Goal: Transaction & Acquisition: Purchase product/service

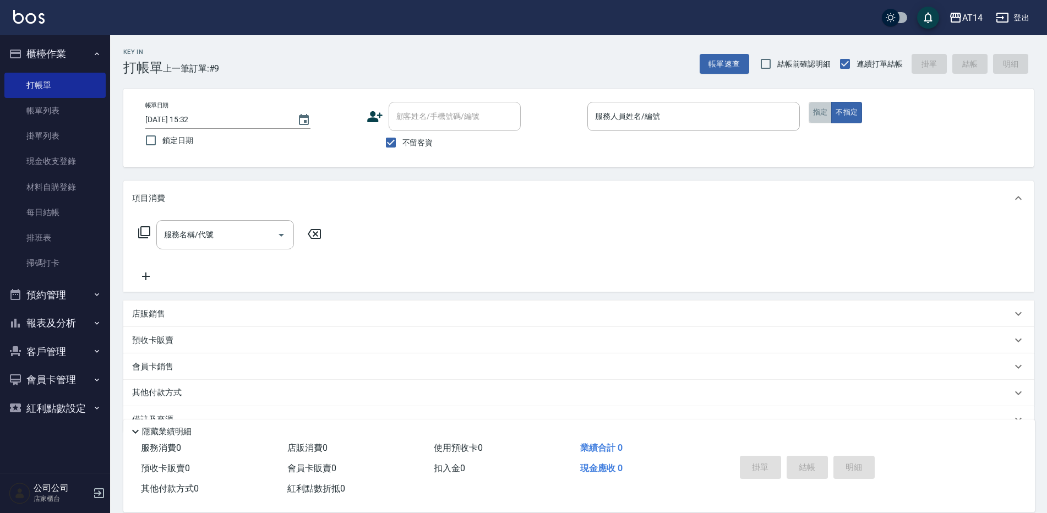
click at [818, 115] on button "指定" at bounding box center [821, 112] width 24 height 21
click at [709, 116] on input "服務人員姓名/編號" at bounding box center [693, 116] width 203 height 19
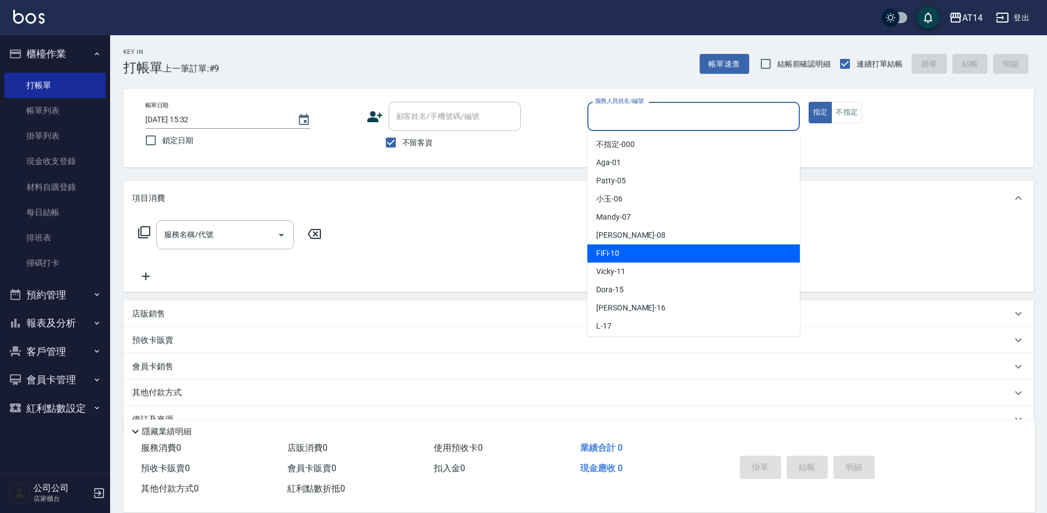
click at [630, 249] on div "FiFi -10" at bounding box center [693, 253] width 212 height 18
type input "FiFi-10"
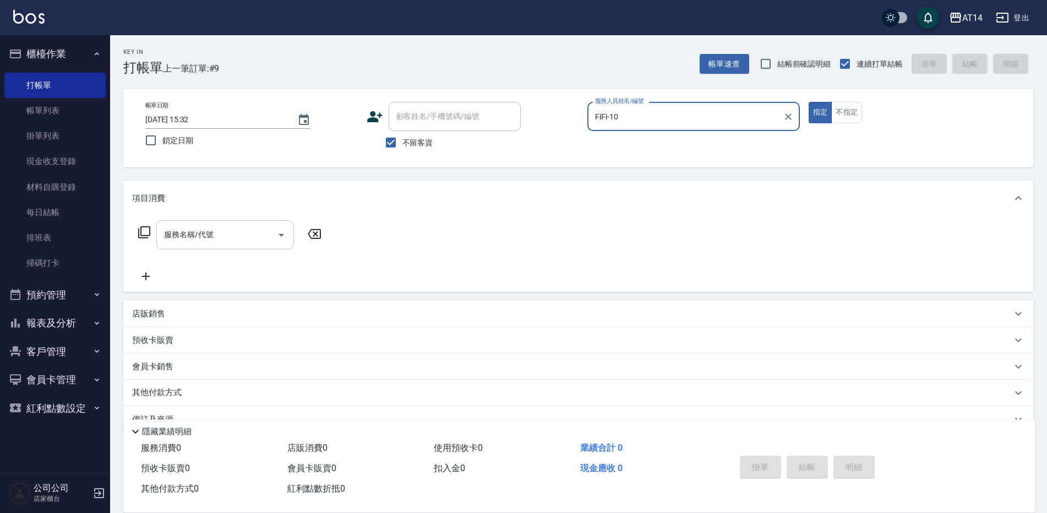
click at [249, 236] on input "服務名稱/代號" at bounding box center [216, 234] width 111 height 19
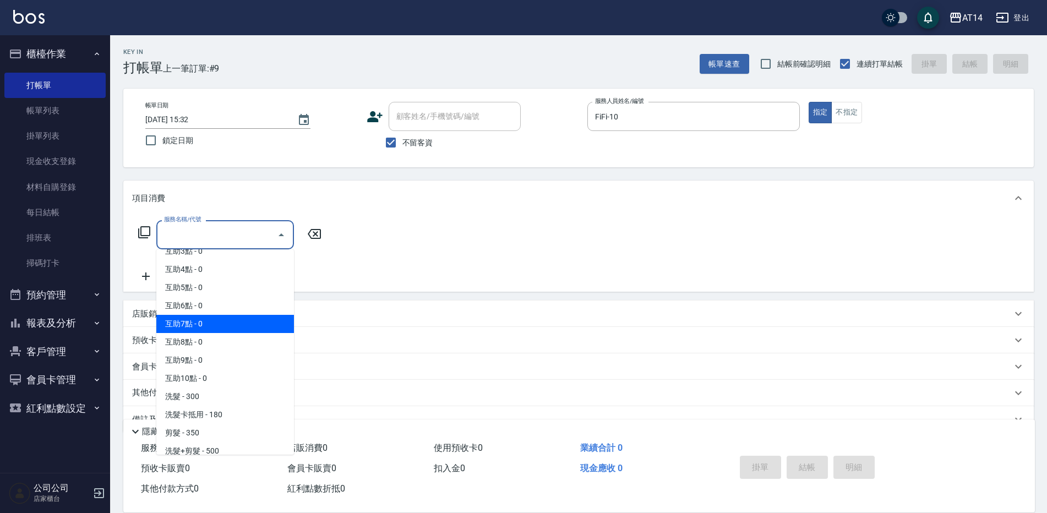
scroll to position [110, 0]
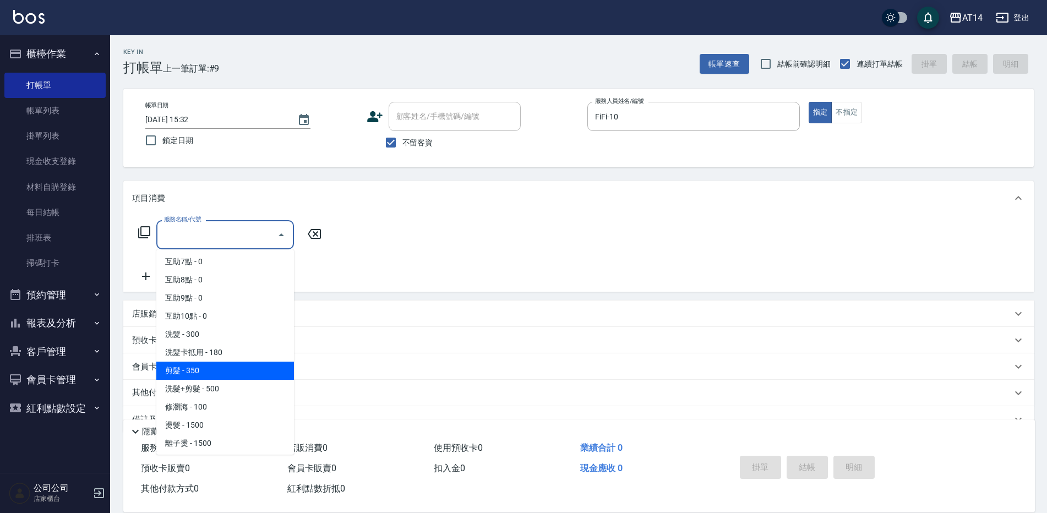
click at [205, 367] on span "剪髮 - 350" at bounding box center [225, 371] width 138 height 18
type input "剪髮(021)"
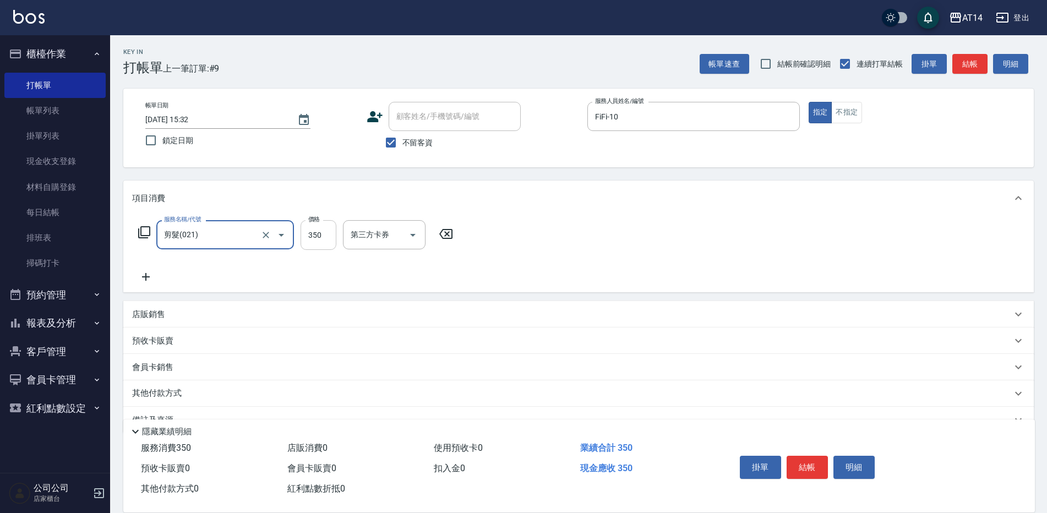
click at [319, 230] on input "350" at bounding box center [319, 235] width 36 height 30
type input "400"
click at [804, 466] on button "結帳" at bounding box center [807, 467] width 41 height 23
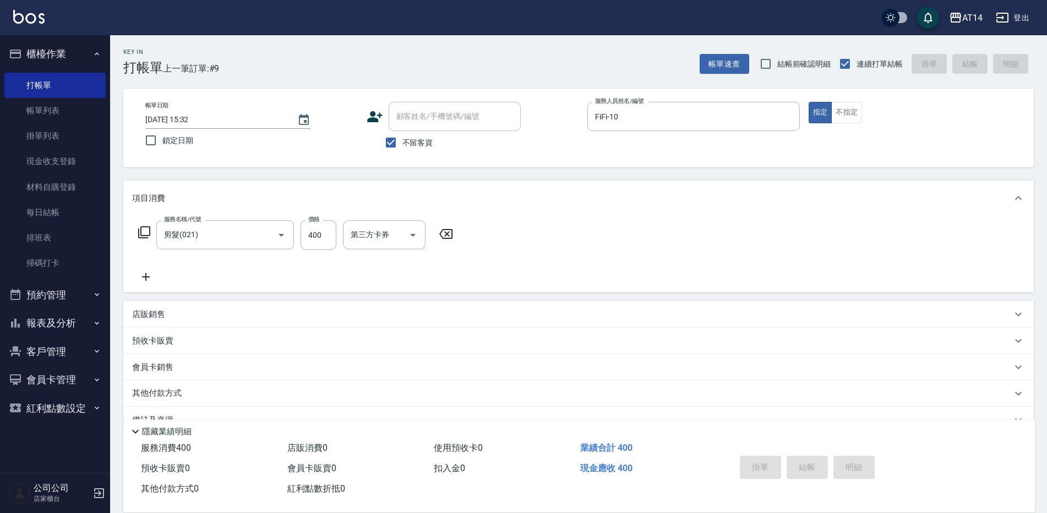
type input "[DATE] 16:22"
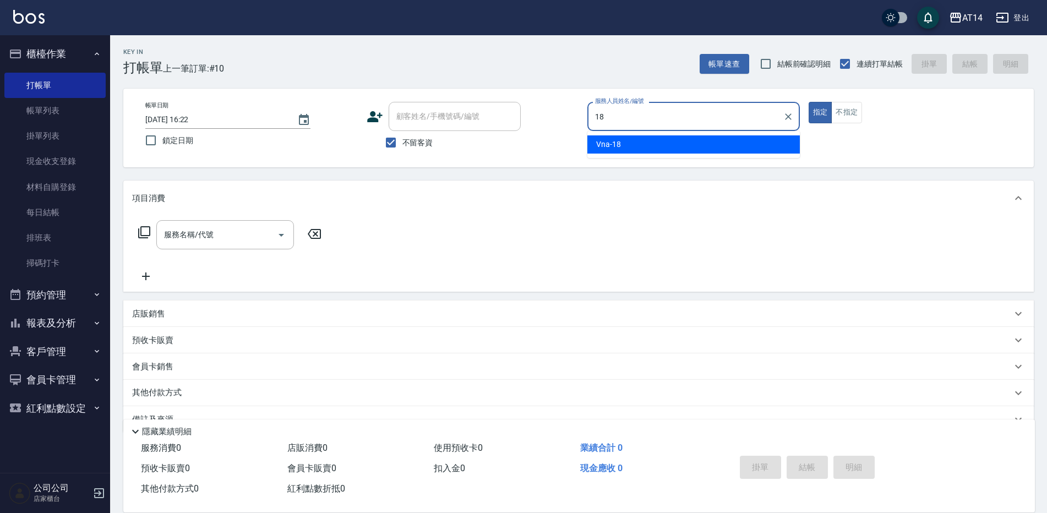
type input "Vna-18"
type button "true"
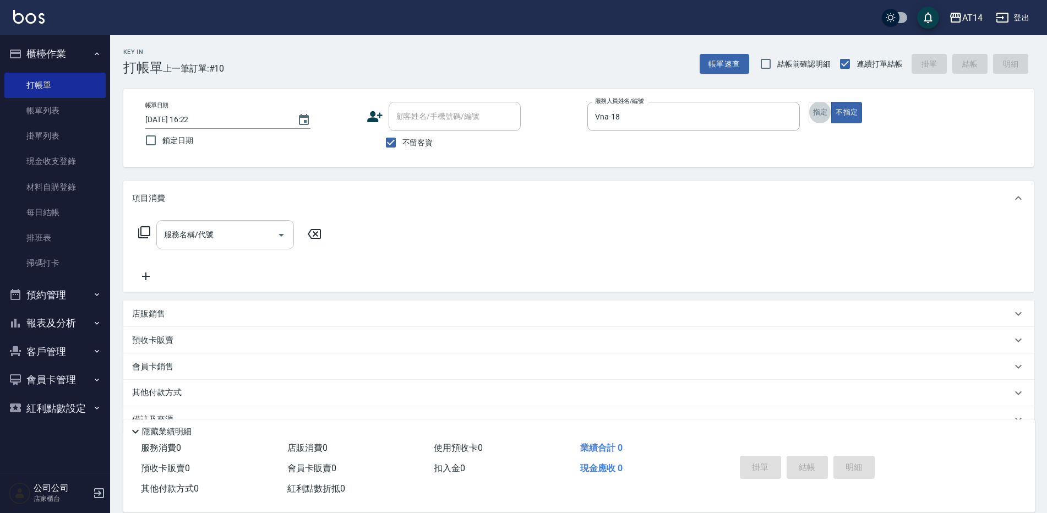
click at [192, 241] on input "服務名稱/代號" at bounding box center [216, 234] width 111 height 19
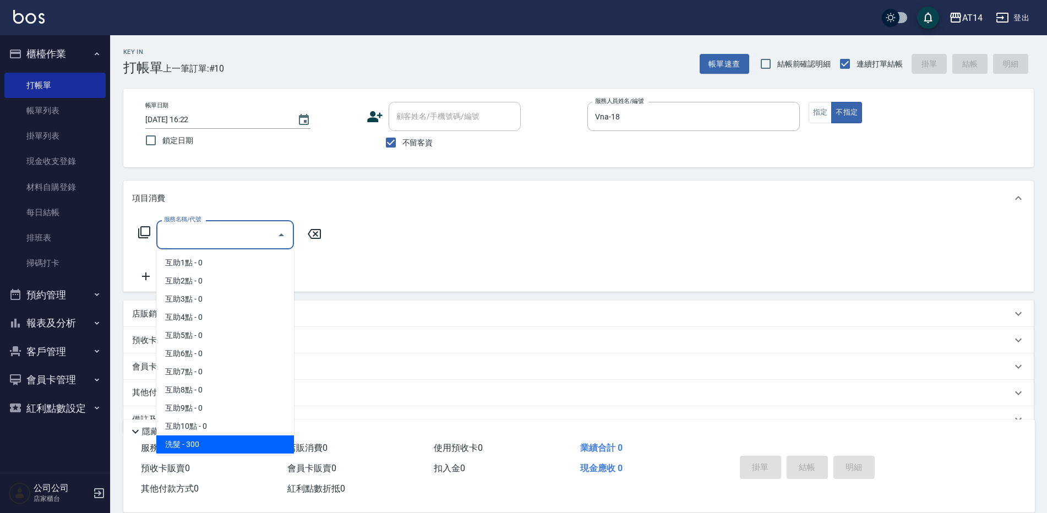
click at [194, 442] on span "洗髮 - 300" at bounding box center [225, 444] width 138 height 18
type input "洗髮(011)"
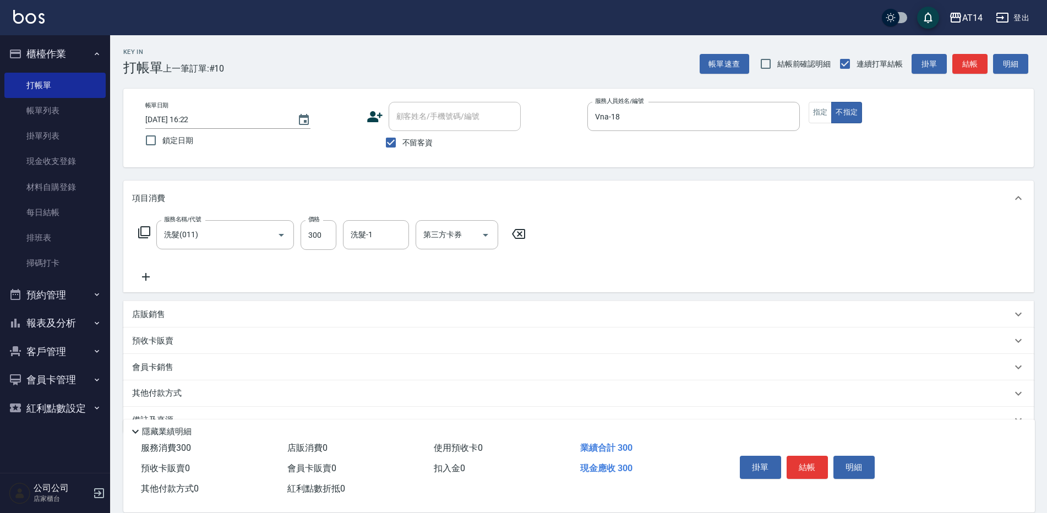
click at [151, 268] on div "服務名稱/代號 洗髮(011) 服務名稱/代號 價格 300 價格 洗髮-1 洗髮-1 第三方卡券 第三方卡券" at bounding box center [332, 251] width 400 height 63
click at [150, 281] on icon at bounding box center [146, 276] width 28 height 13
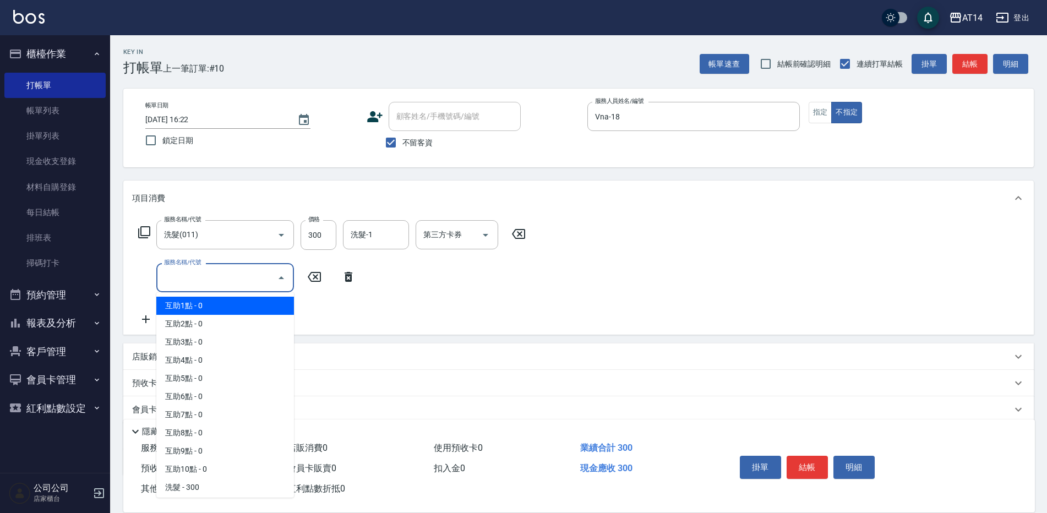
click at [189, 277] on input "服務名稱/代號" at bounding box center [216, 277] width 111 height 19
click at [196, 300] on span "互助1點 - 0" at bounding box center [225, 306] width 138 height 18
type input "互助1點(001)"
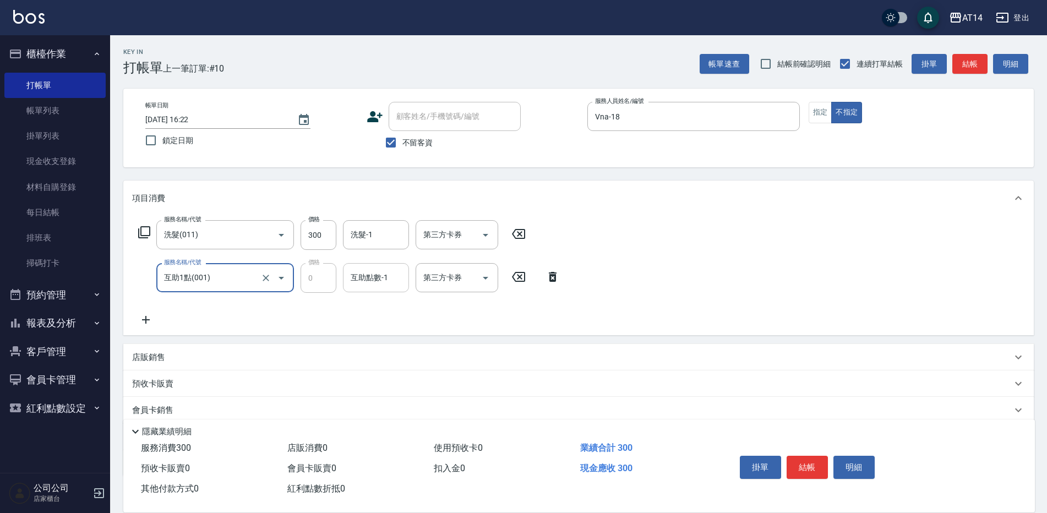
click at [404, 276] on div "互助點數-1" at bounding box center [376, 277] width 66 height 29
type input "[PERSON_NAME]-20"
click at [970, 70] on button "結帳" at bounding box center [969, 64] width 35 height 20
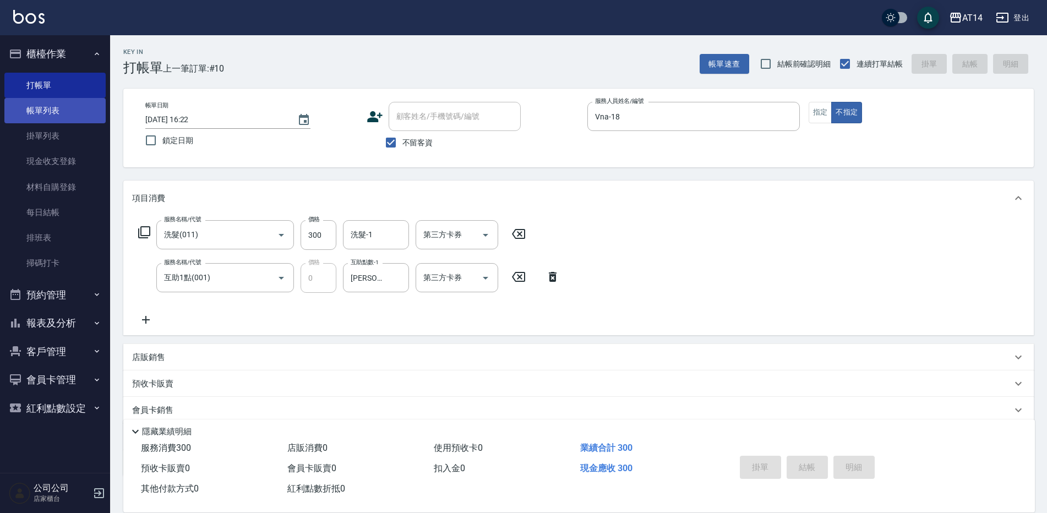
type input "[DATE] 16:36"
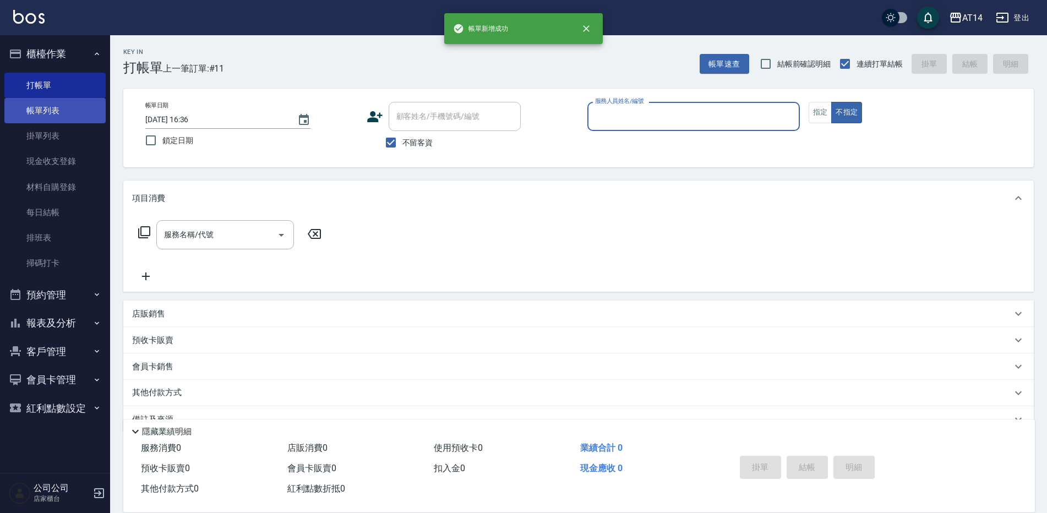
click at [40, 111] on link "帳單列表" at bounding box center [54, 110] width 101 height 25
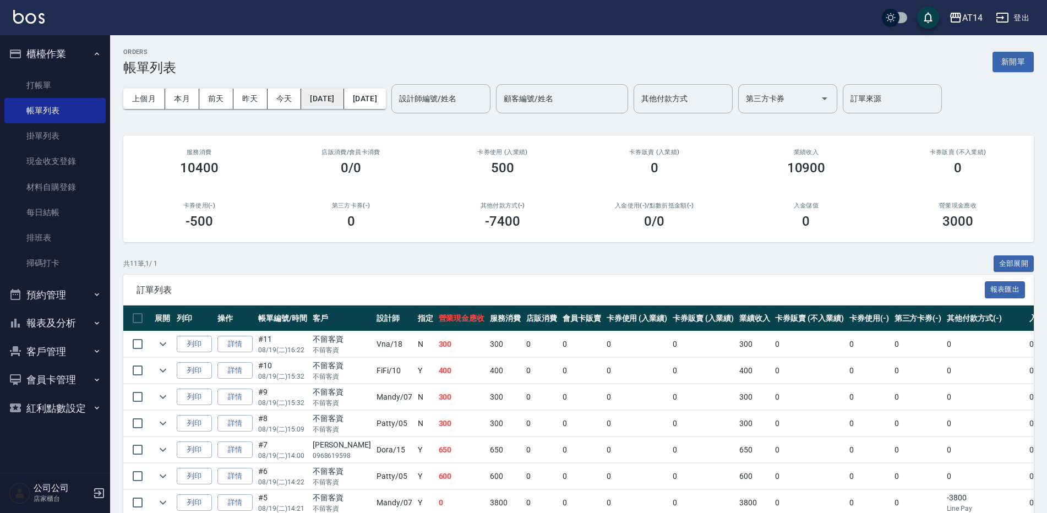
click at [344, 102] on button "[DATE]" at bounding box center [322, 99] width 42 height 20
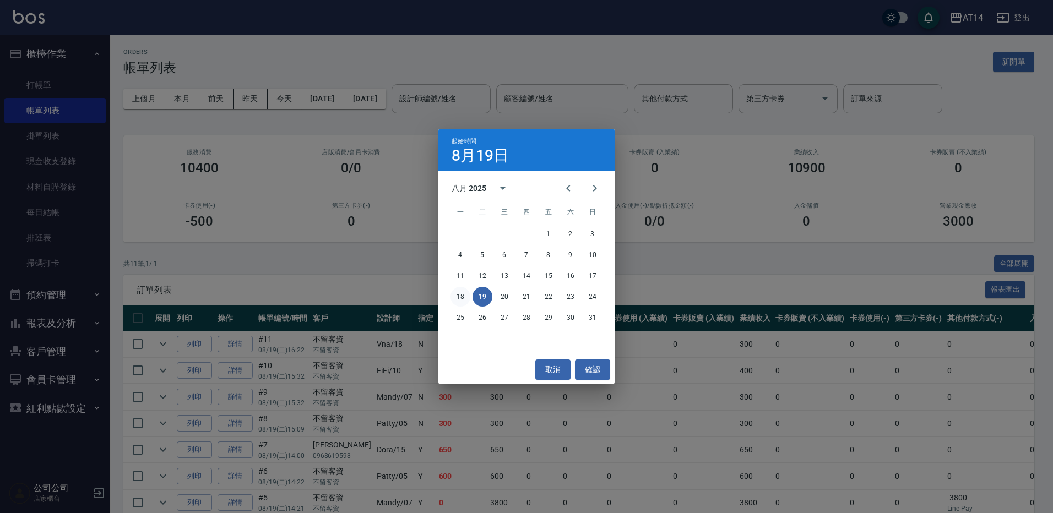
click at [465, 298] on button "18" at bounding box center [460, 297] width 20 height 20
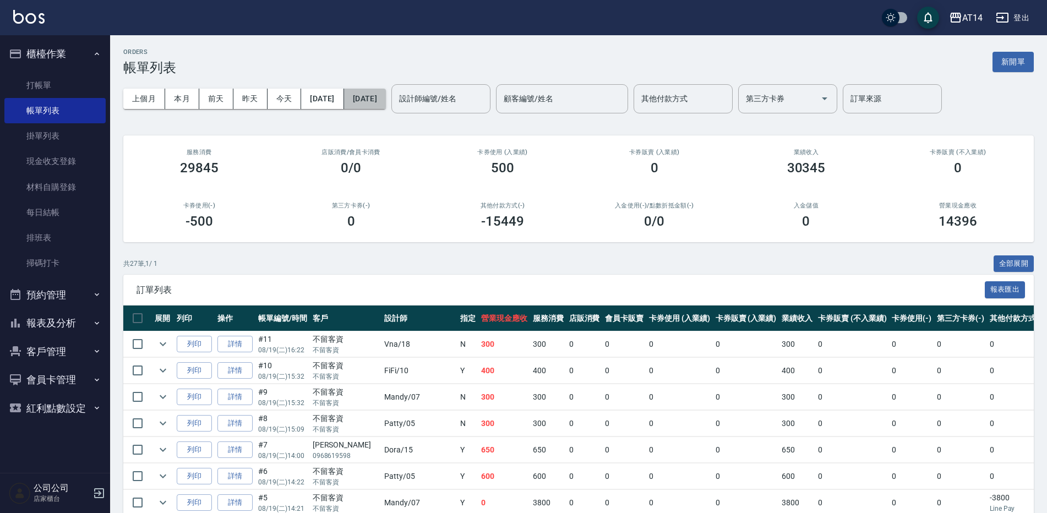
click at [386, 103] on button "[DATE]" at bounding box center [365, 99] width 42 height 20
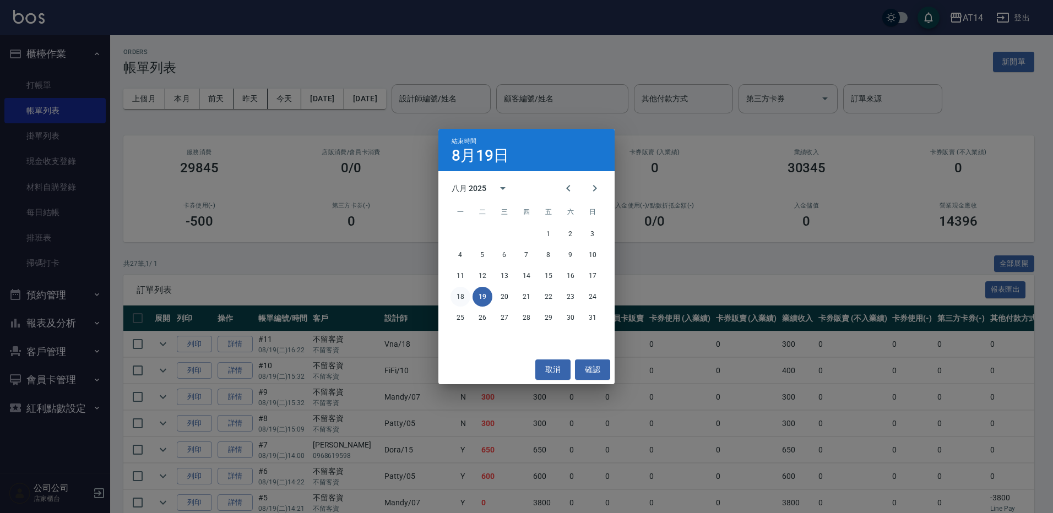
click at [457, 295] on button "18" at bounding box center [460, 297] width 20 height 20
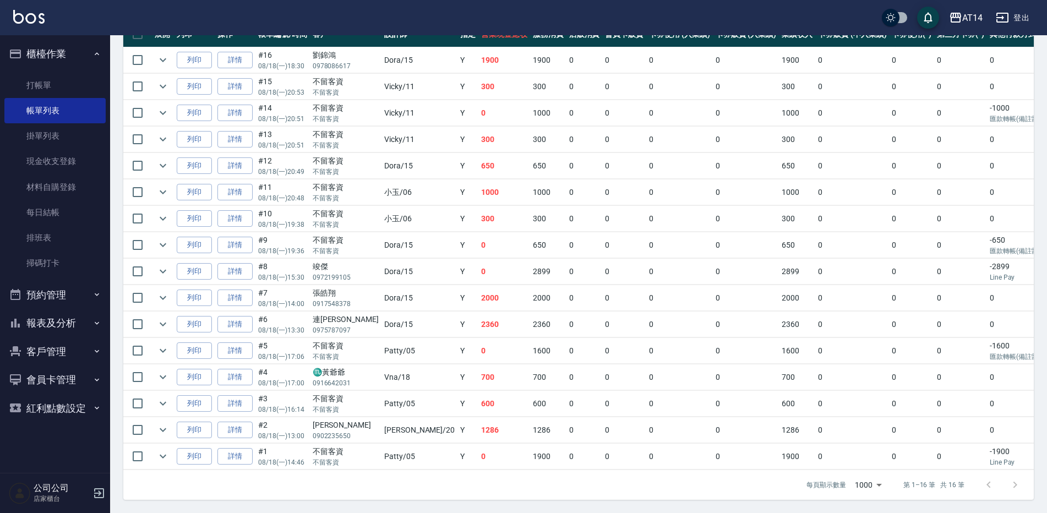
scroll to position [292, 0]
click at [67, 85] on link "打帳單" at bounding box center [54, 85] width 101 height 25
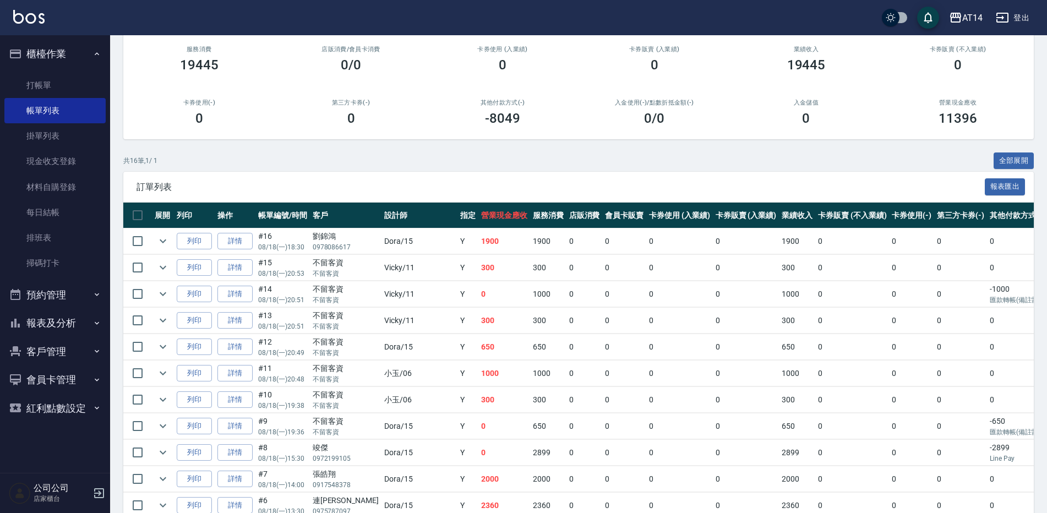
scroll to position [110, 0]
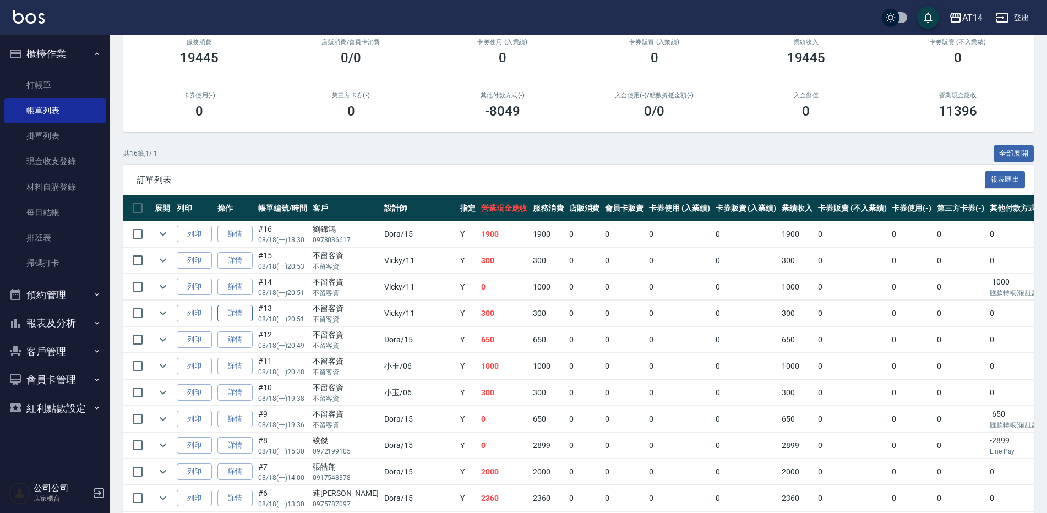
click at [247, 315] on link "詳情" at bounding box center [234, 313] width 35 height 17
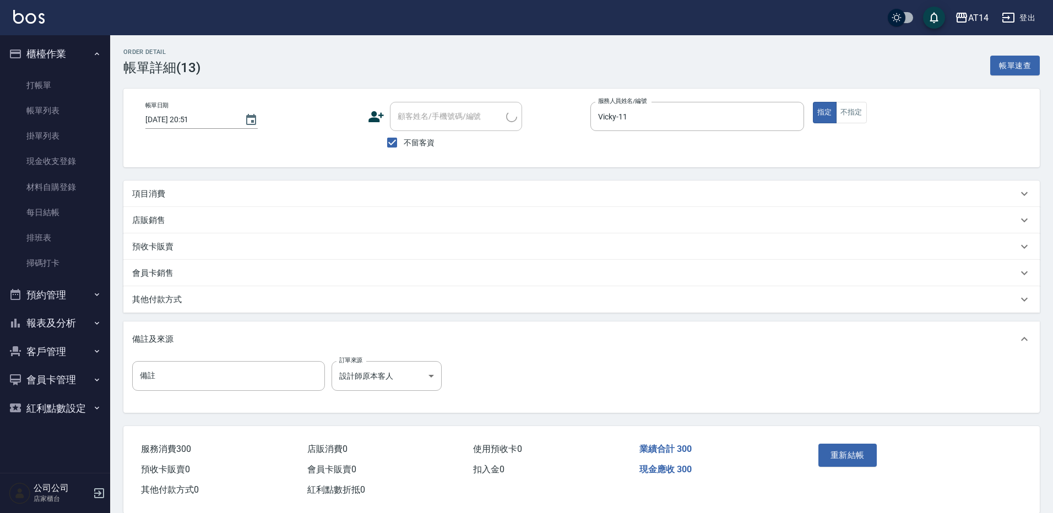
type input "[DATE] 20:51"
checkbox input "true"
type input "Vicky-11"
type input "設計師原本客人"
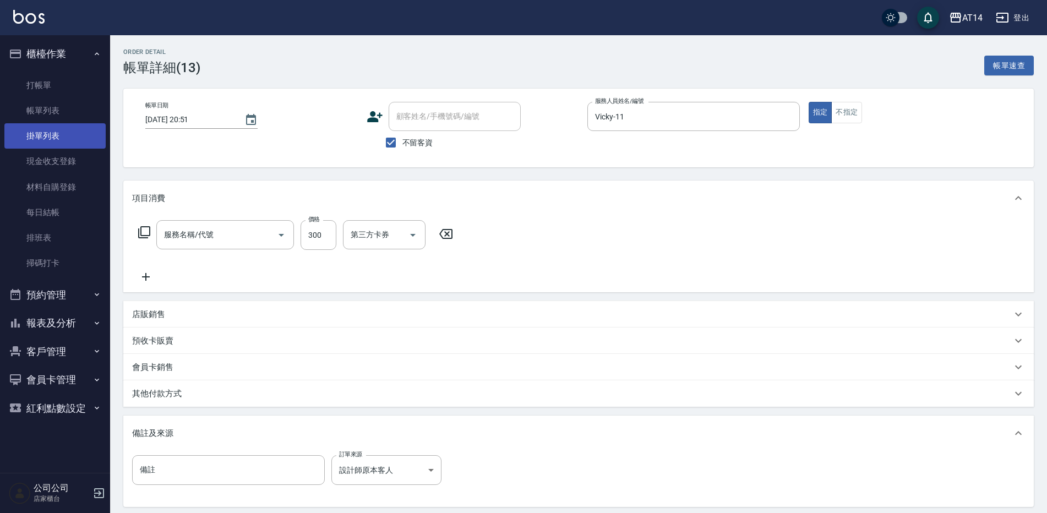
type input "洗髮(011)"
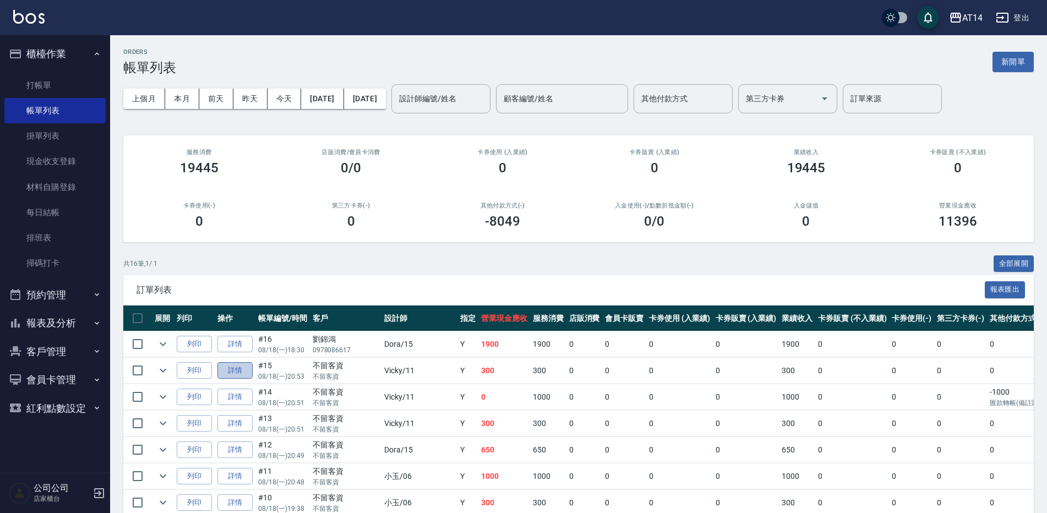
click at [248, 372] on link "詳情" at bounding box center [234, 370] width 35 height 17
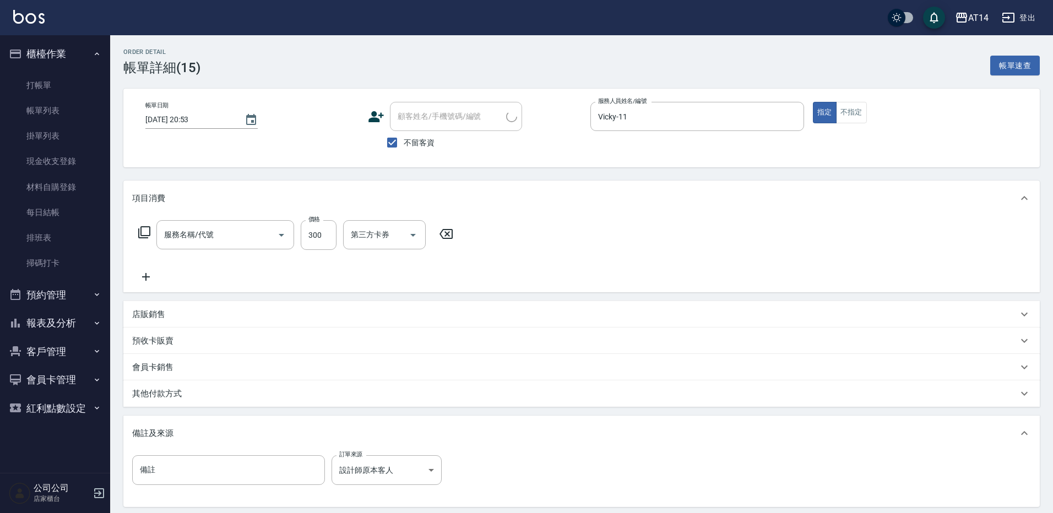
type input "[DATE] 20:53"
checkbox input "true"
type input "Vicky-11"
type input "設計師原本客人"
type input "洗髮(011)"
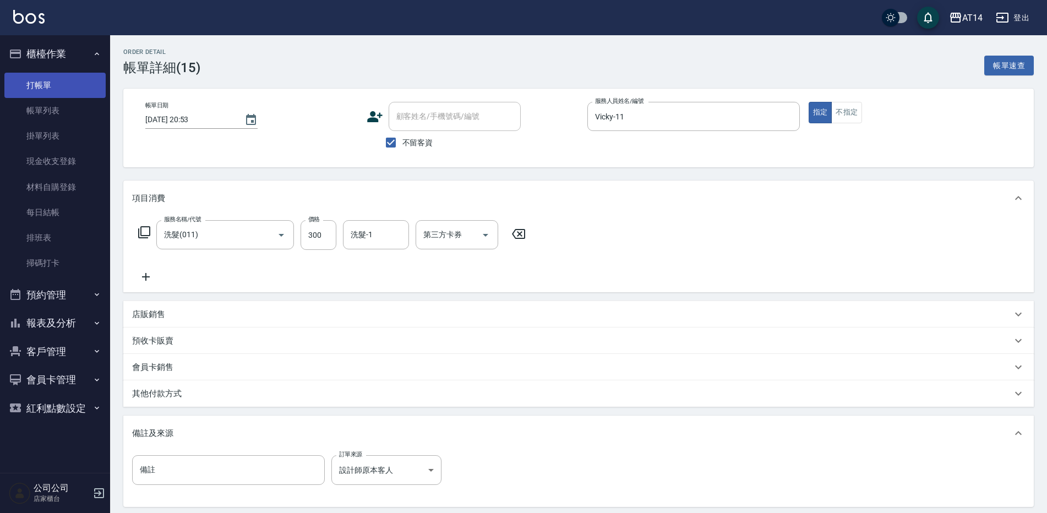
click at [62, 89] on link "打帳單" at bounding box center [54, 85] width 101 height 25
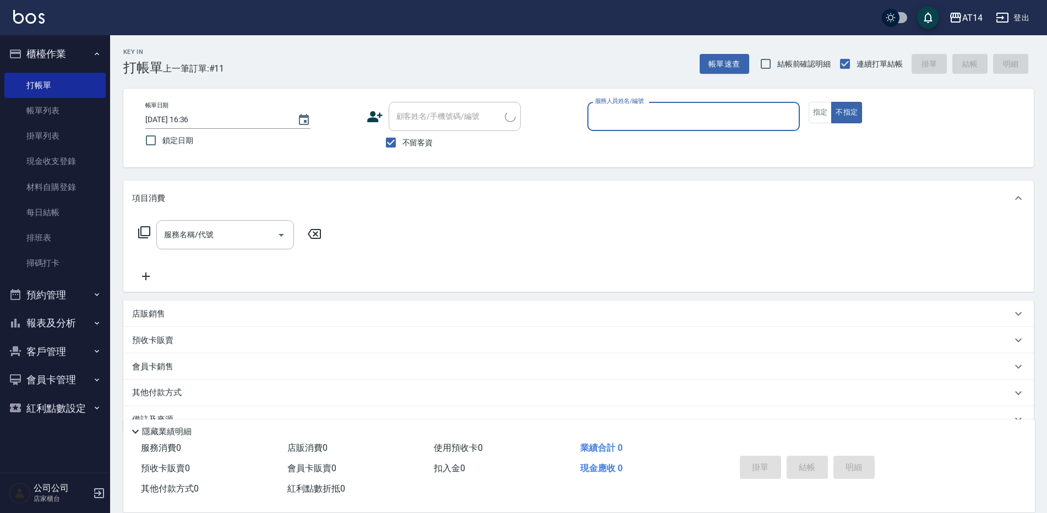
click at [73, 51] on button "櫃檯作業" at bounding box center [54, 54] width 101 height 29
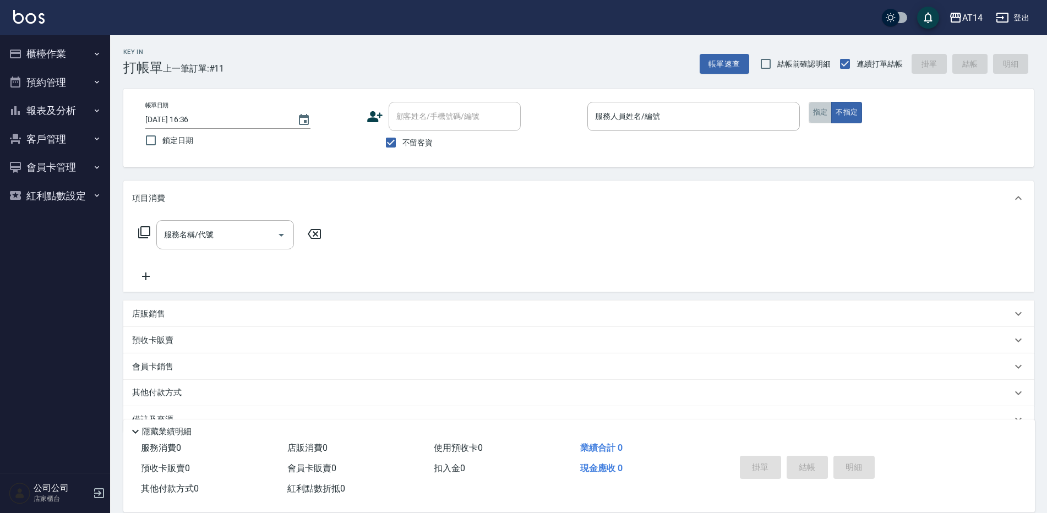
click at [814, 109] on button "指定" at bounding box center [821, 112] width 24 height 21
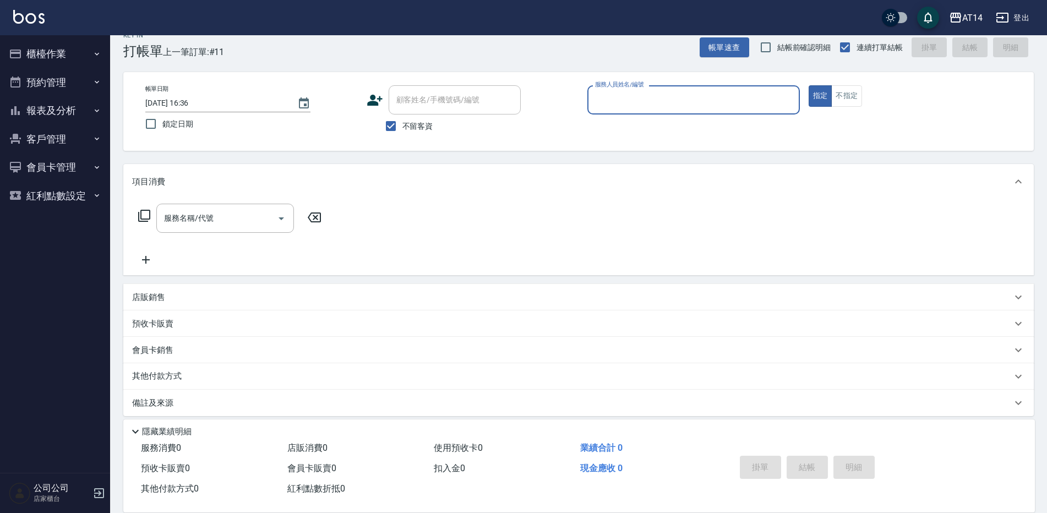
scroll to position [25, 0]
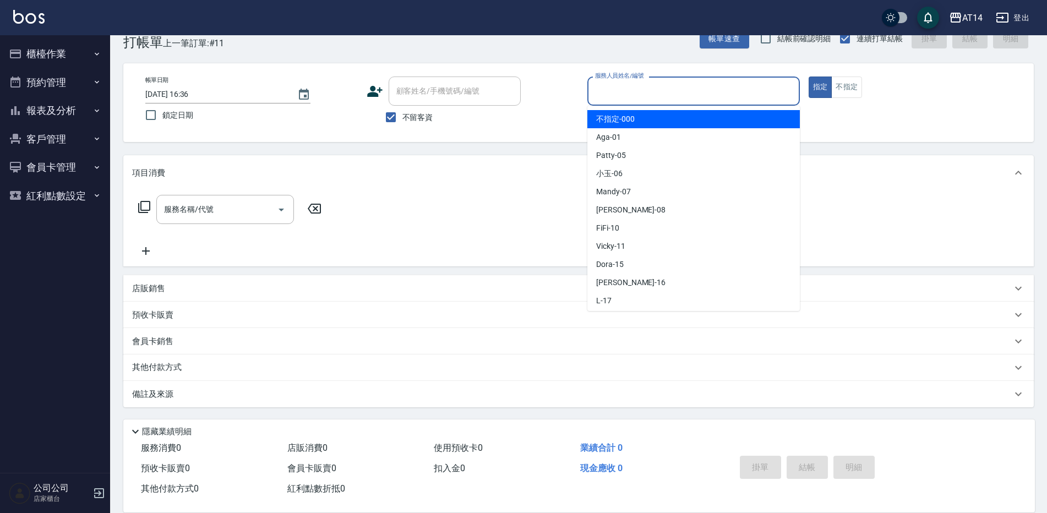
click at [627, 91] on input "服務人員姓名/編號" at bounding box center [693, 90] width 203 height 19
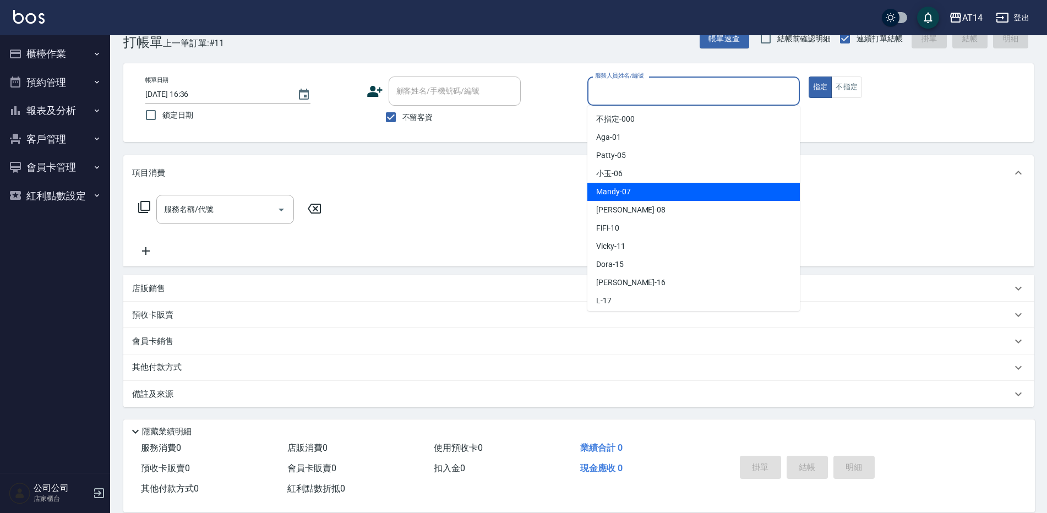
click at [599, 189] on span "Mandy -07" at bounding box center [613, 192] width 35 height 12
type input "Mandy-07"
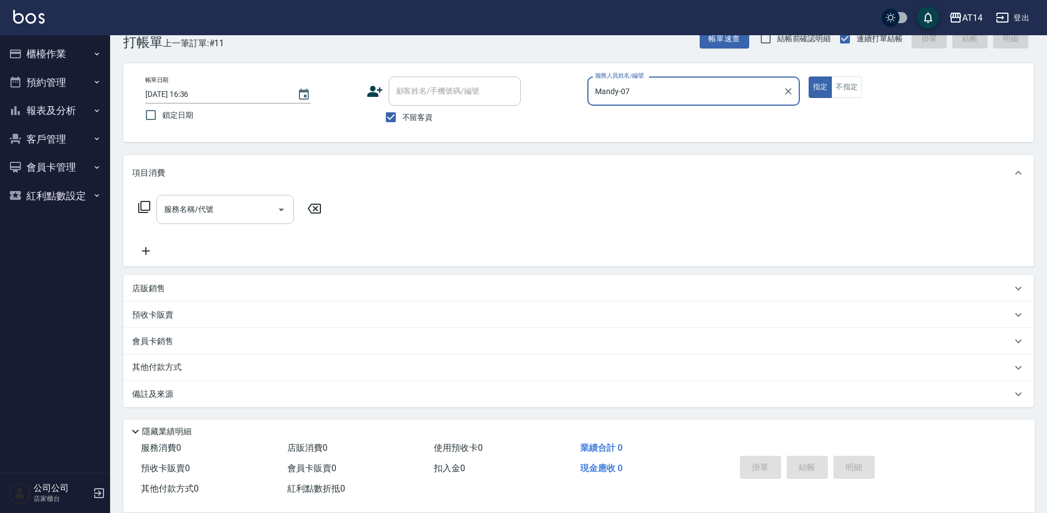
click at [281, 216] on icon "Open" at bounding box center [281, 209] width 13 height 13
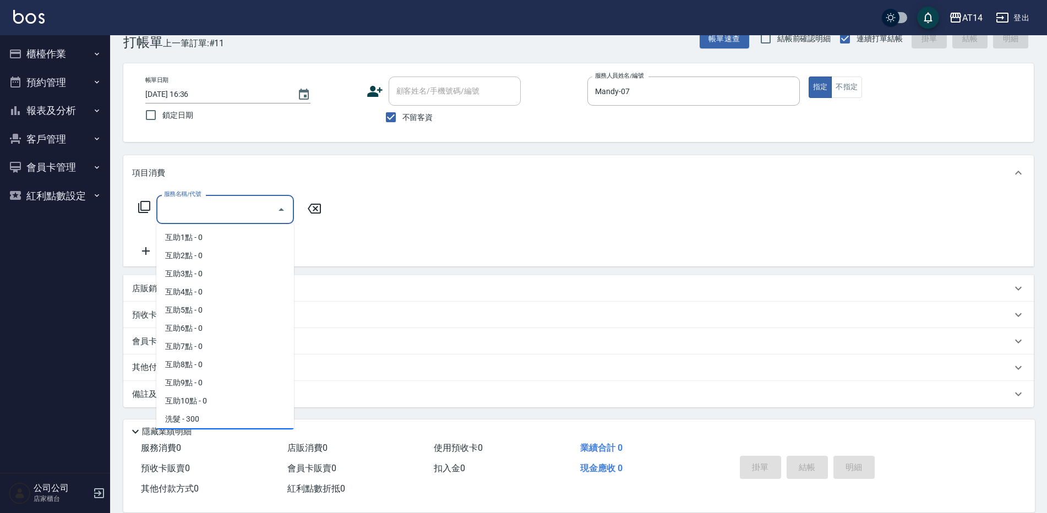
scroll to position [165, 0]
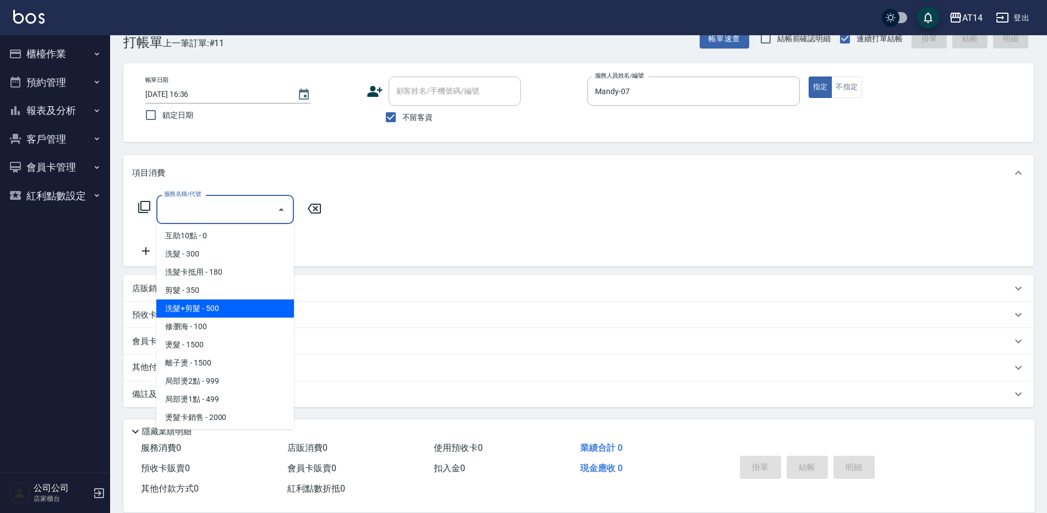
click at [225, 301] on span "洗髮+剪髮 - 500" at bounding box center [225, 308] width 138 height 18
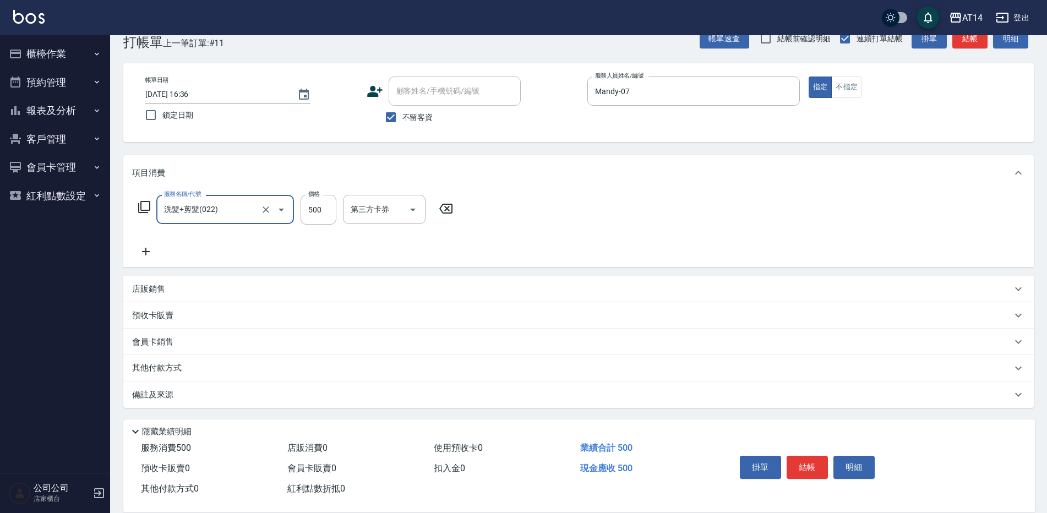
type input "洗髮+剪髮(022)"
click at [312, 207] on input "500" at bounding box center [319, 210] width 36 height 30
type input "600"
click at [806, 462] on button "結帳" at bounding box center [807, 467] width 41 height 23
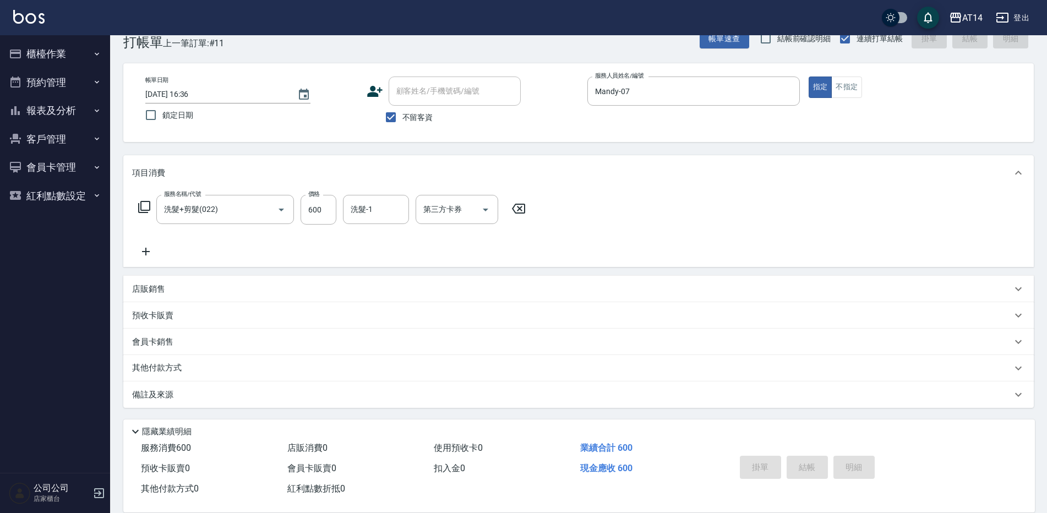
type input "[DATE] 16:45"
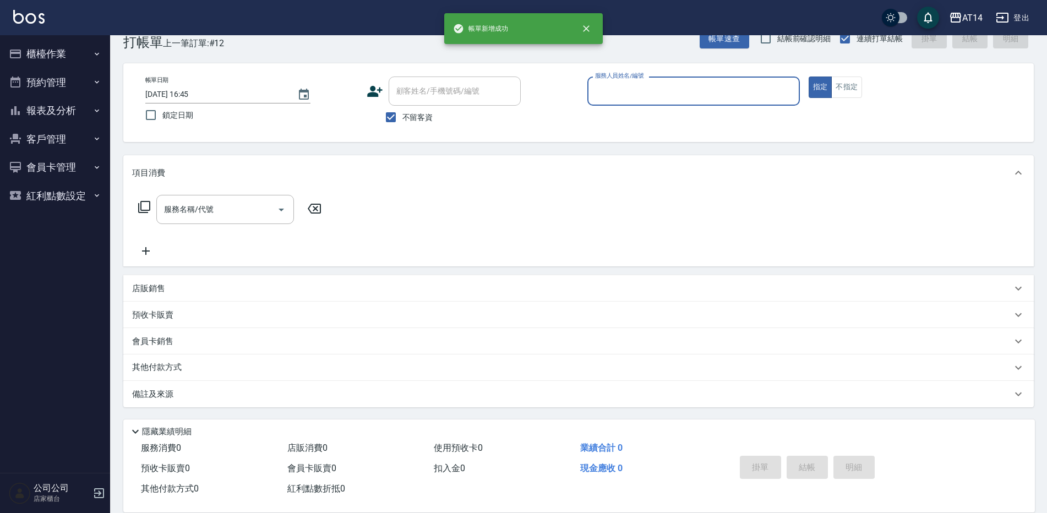
click at [47, 110] on button "報表及分析" at bounding box center [54, 110] width 101 height 29
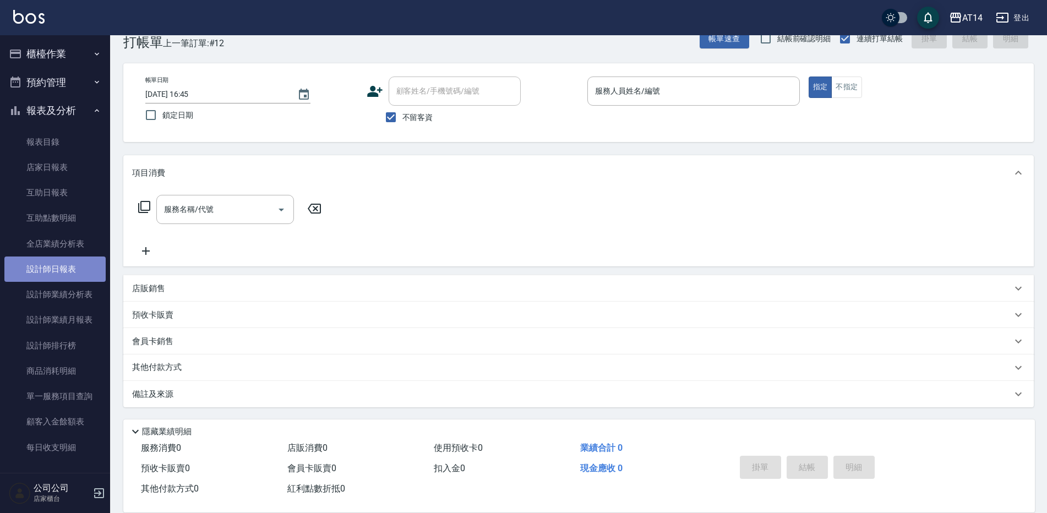
click at [60, 274] on link "設計師日報表" at bounding box center [54, 269] width 101 height 25
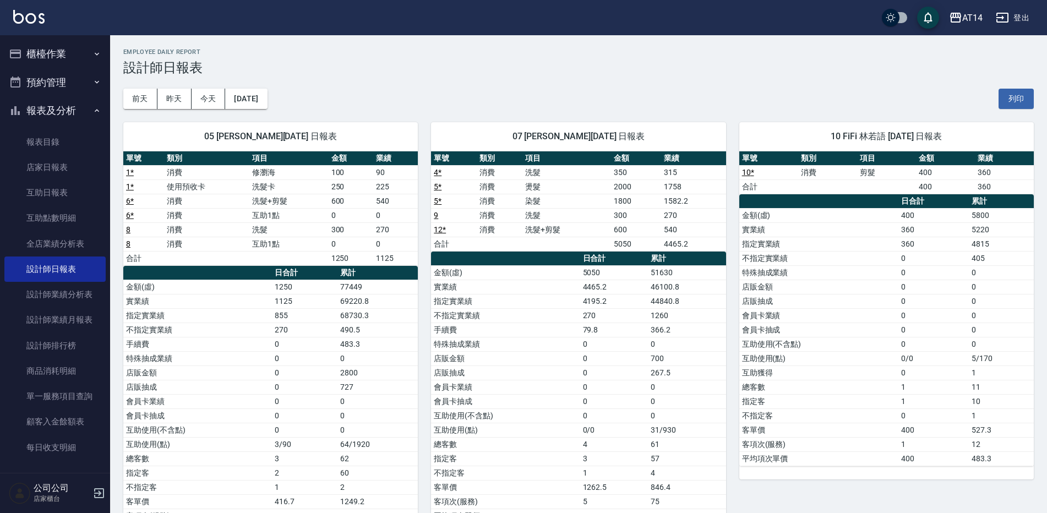
click at [49, 45] on button "櫃檯作業" at bounding box center [54, 54] width 101 height 29
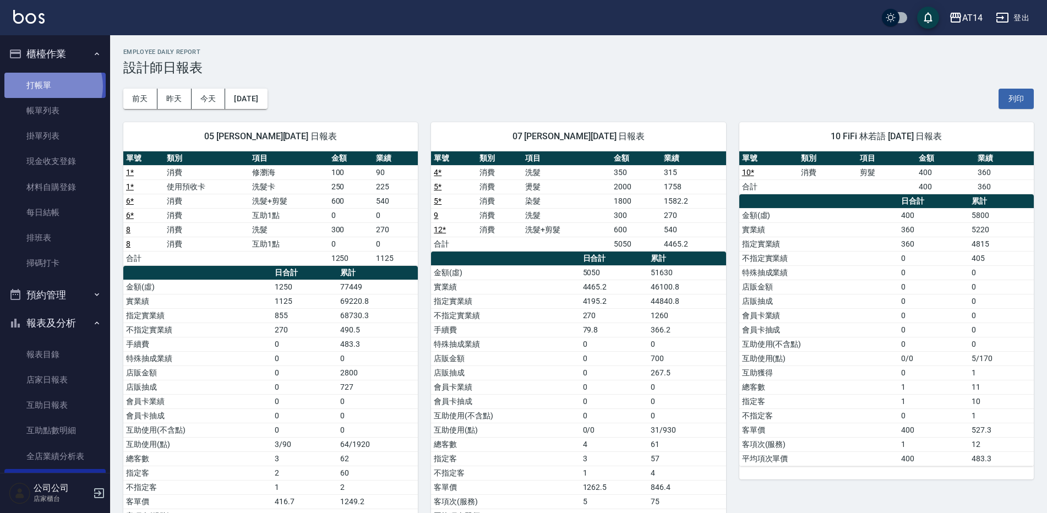
click at [49, 86] on link "打帳單" at bounding box center [54, 85] width 101 height 25
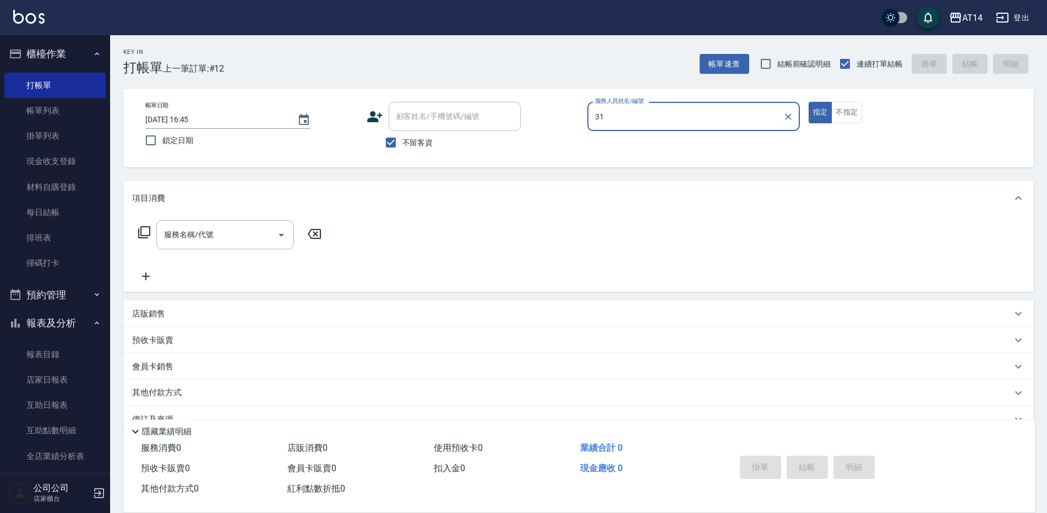
type input "3"
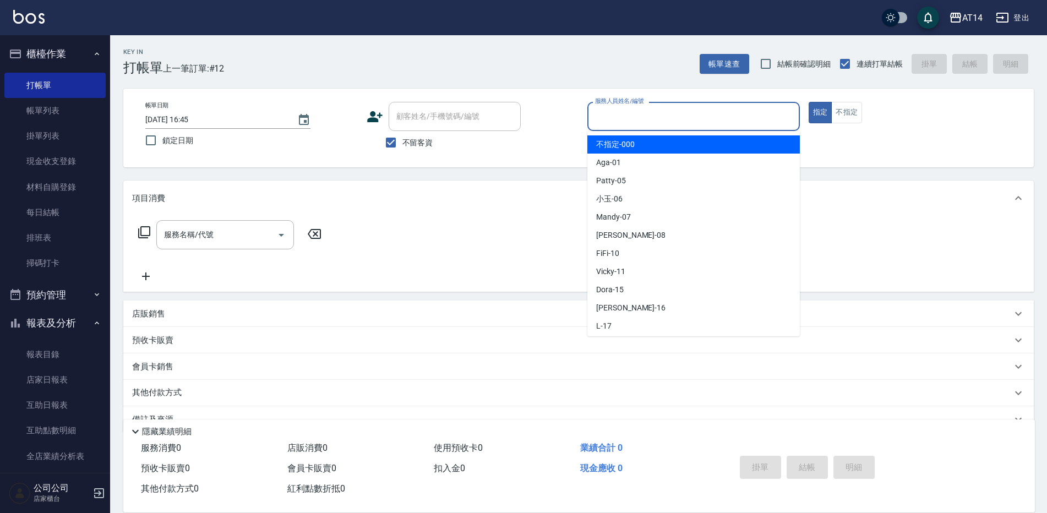
click at [70, 300] on button "預約管理" at bounding box center [54, 295] width 101 height 29
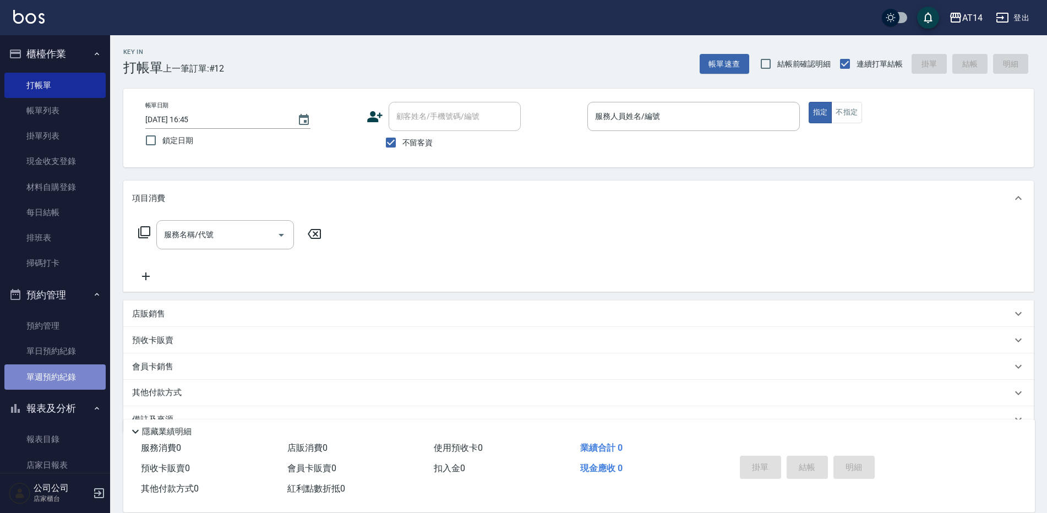
click at [66, 380] on link "單週預約紀錄" at bounding box center [54, 376] width 101 height 25
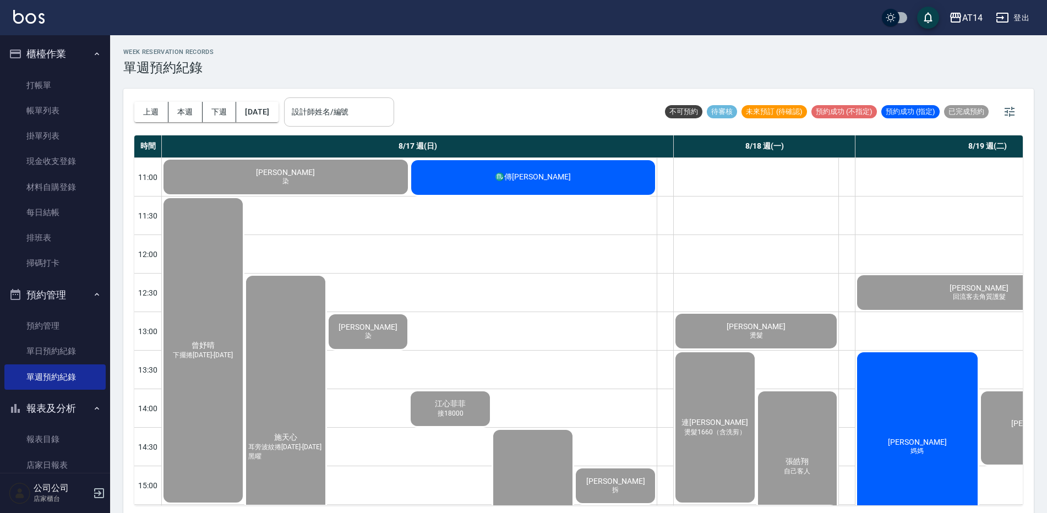
click at [389, 105] on input "設計師姓名/編號" at bounding box center [339, 111] width 100 height 19
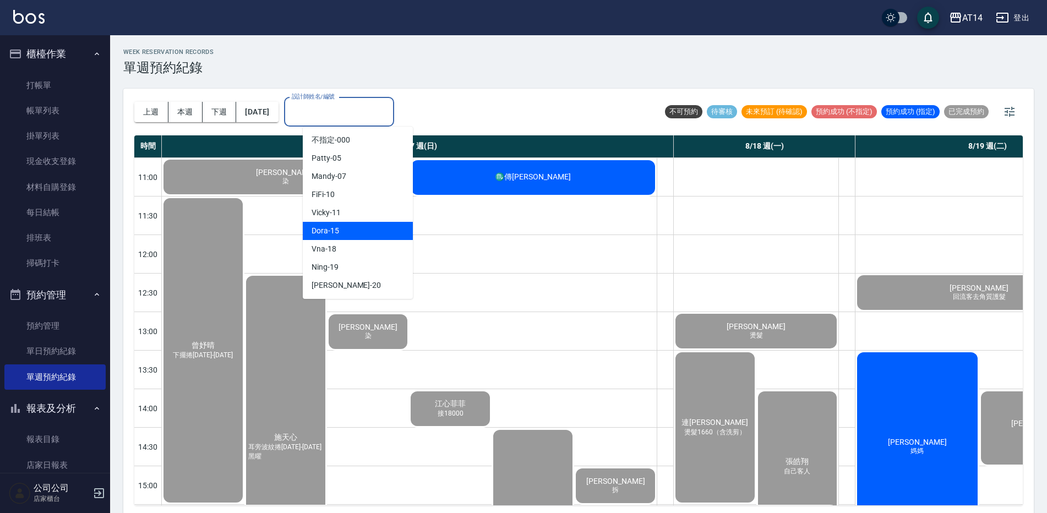
click at [385, 237] on div "Dora -15" at bounding box center [358, 231] width 110 height 18
type input "Dora-15"
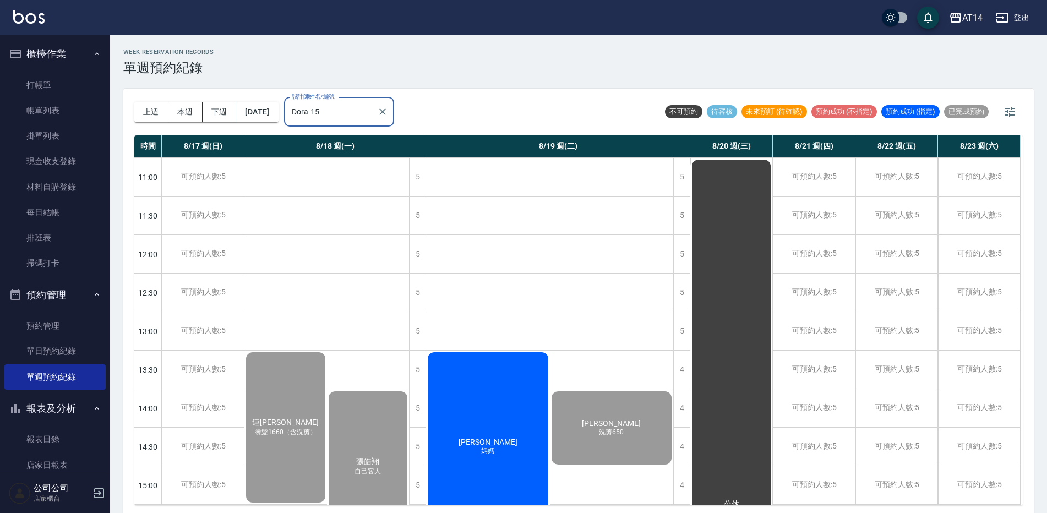
click at [327, 411] on div "[PERSON_NAME]" at bounding box center [285, 428] width 83 height 154
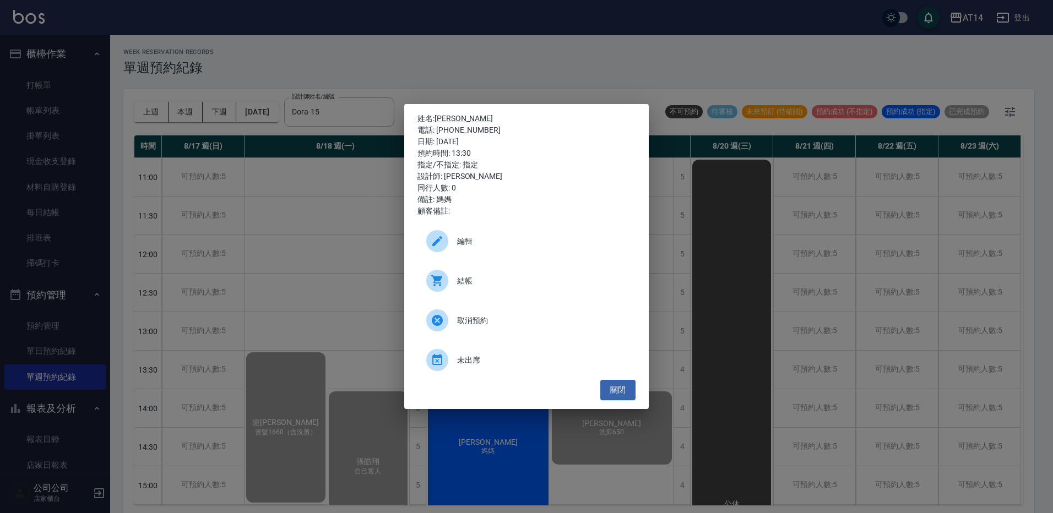
click at [579, 280] on span "結帳" at bounding box center [542, 281] width 170 height 12
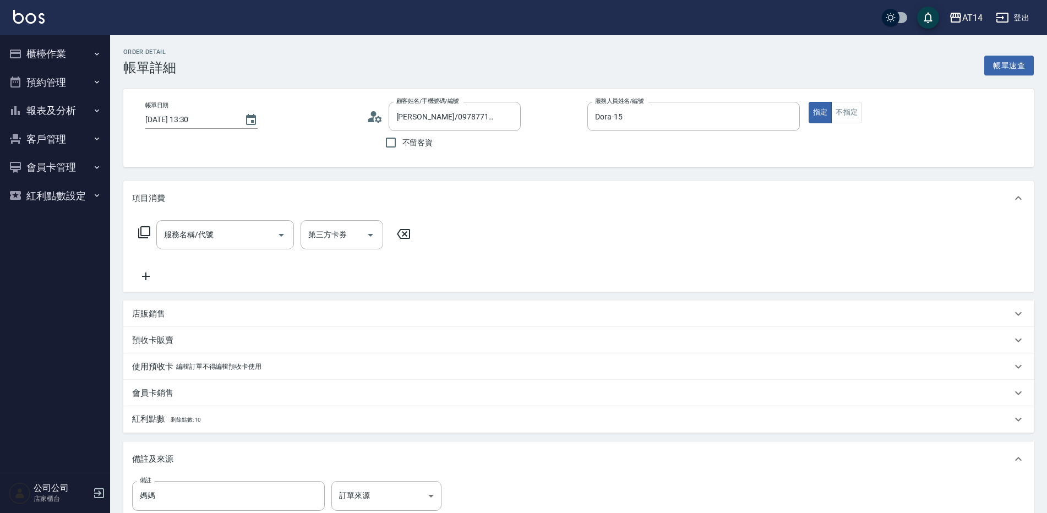
click at [173, 236] on div "服務名稱/代號 服務名稱/代號" at bounding box center [225, 234] width 138 height 29
type input "031"
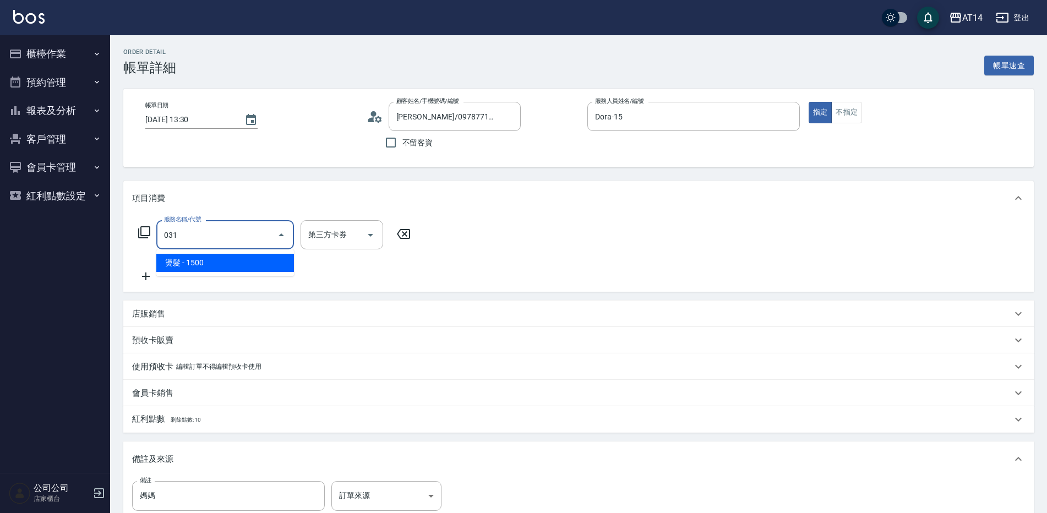
type input "3"
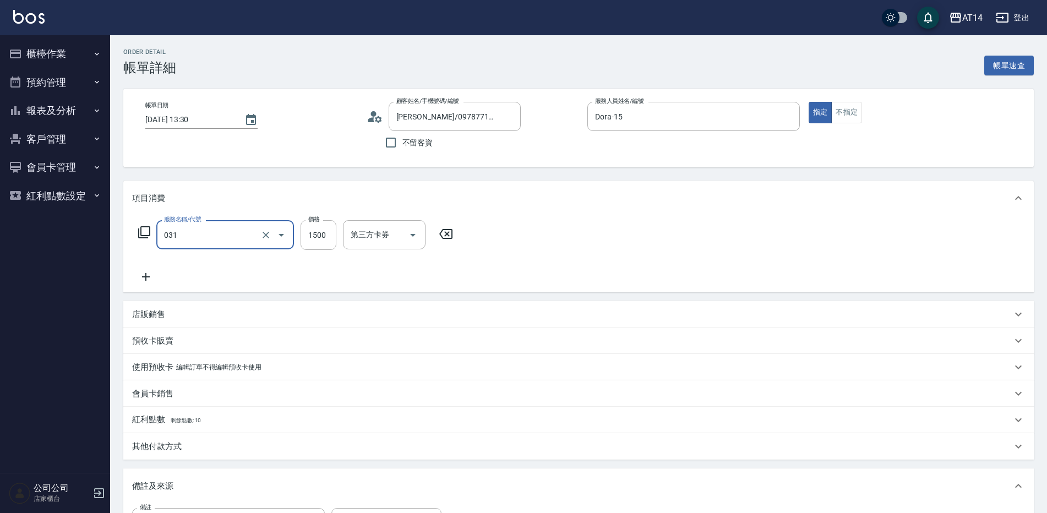
type input "2"
type input "0"
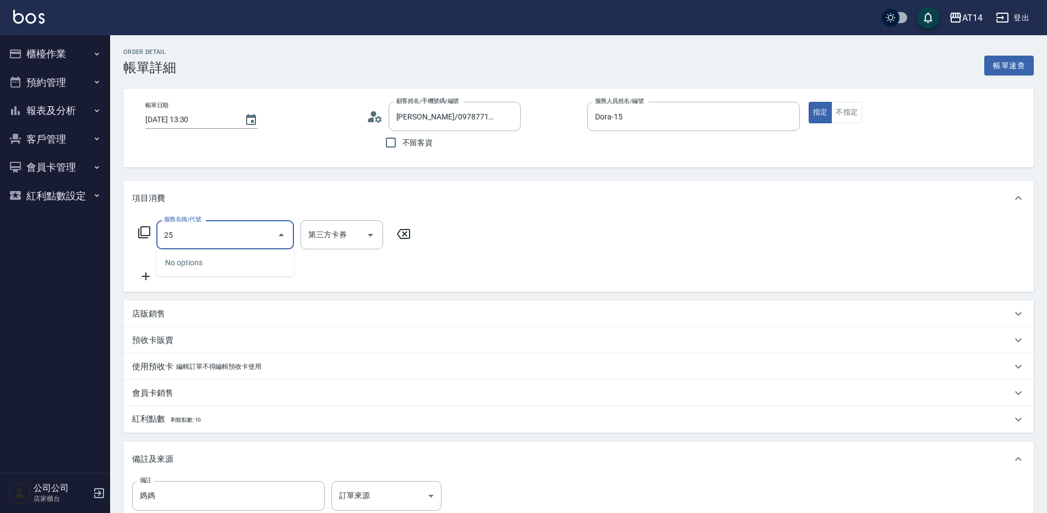
type input "2"
type input "031"
type input "3"
type input "燙髮(031)"
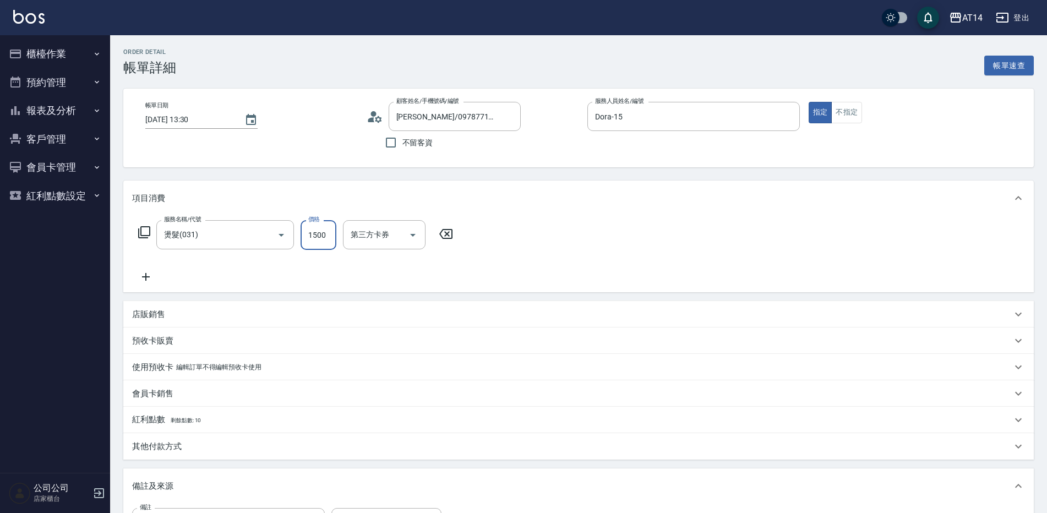
type input "2"
type input "0"
type input "250"
type input "1"
type input "2500"
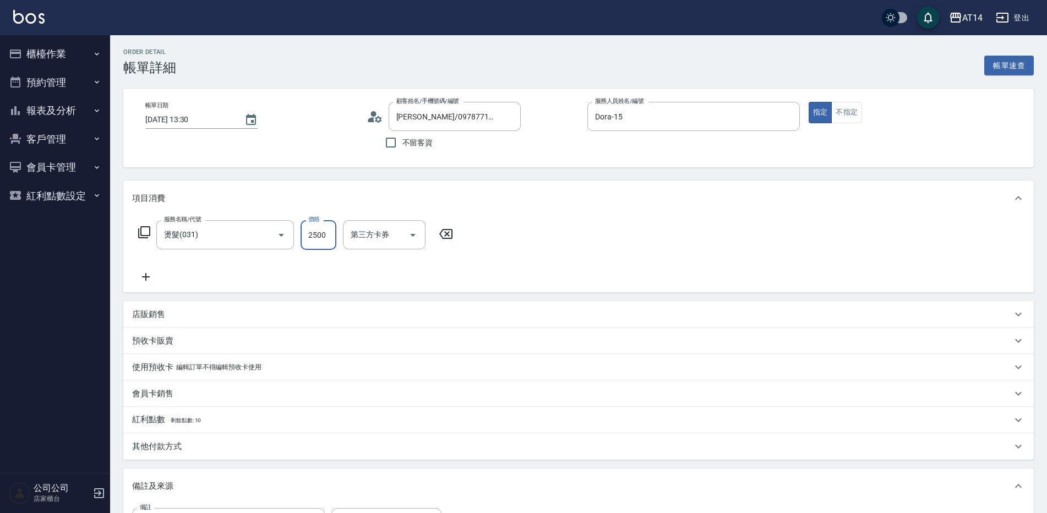
type input "5"
type input "2500"
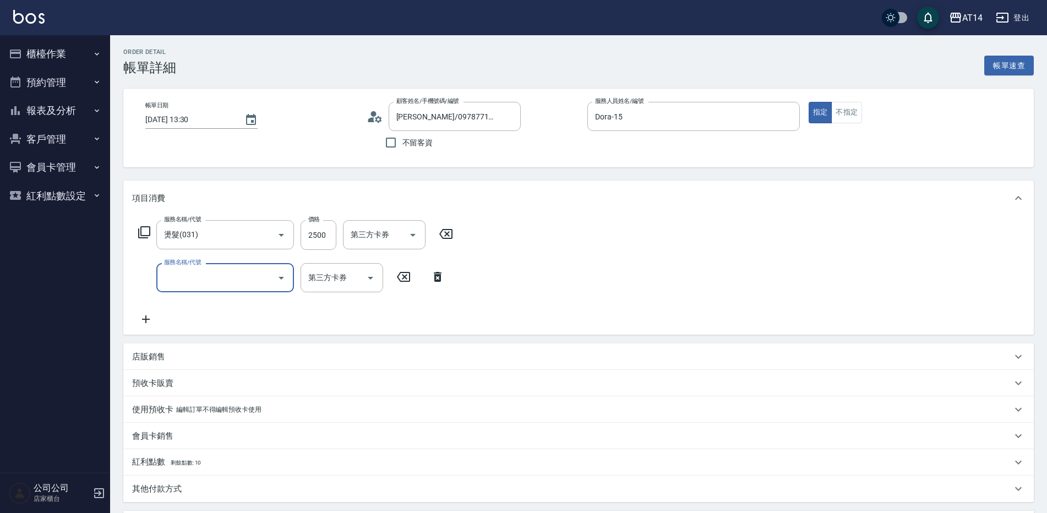
click at [192, 284] on input "服務名稱/代號" at bounding box center [216, 277] width 111 height 19
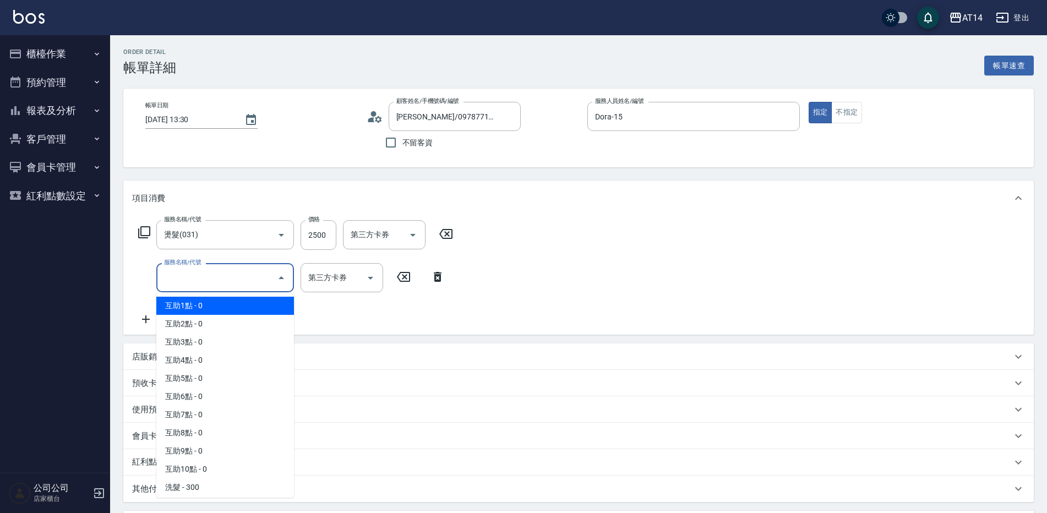
click at [189, 302] on span "互助1點 - 0" at bounding box center [225, 306] width 138 height 18
type input "互助1點(001)"
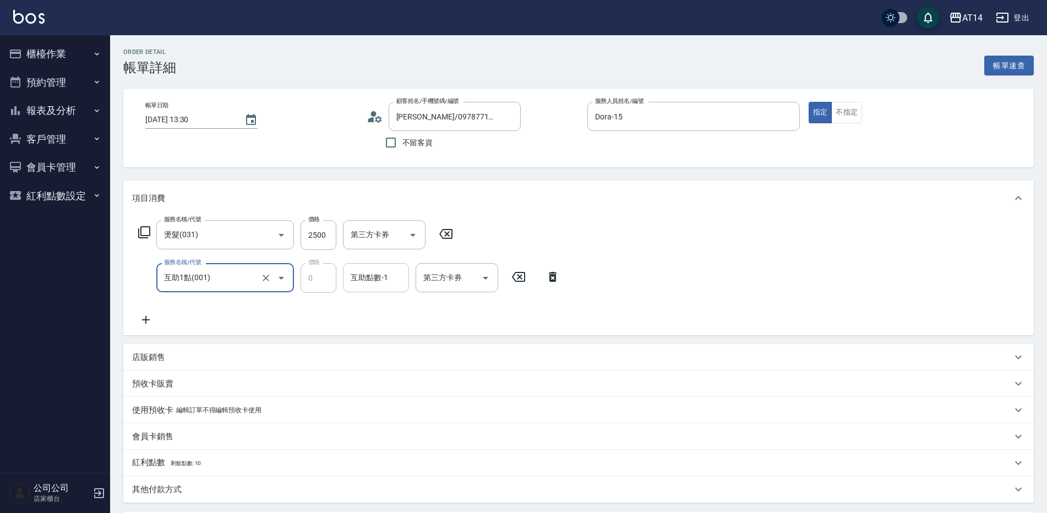
click at [393, 279] on input "互助點數-1" at bounding box center [376, 277] width 56 height 19
type input "蘇逸婕-66"
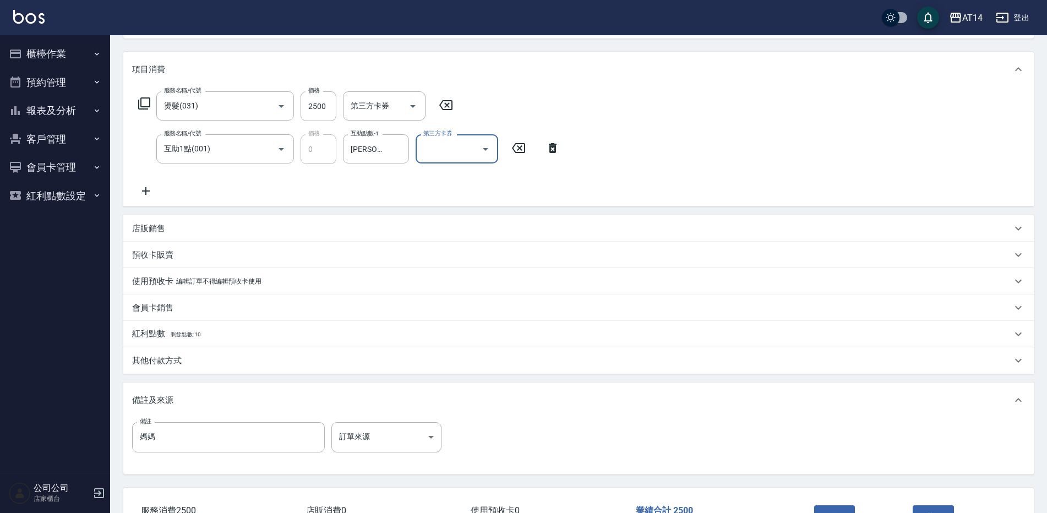
scroll to position [209, 0]
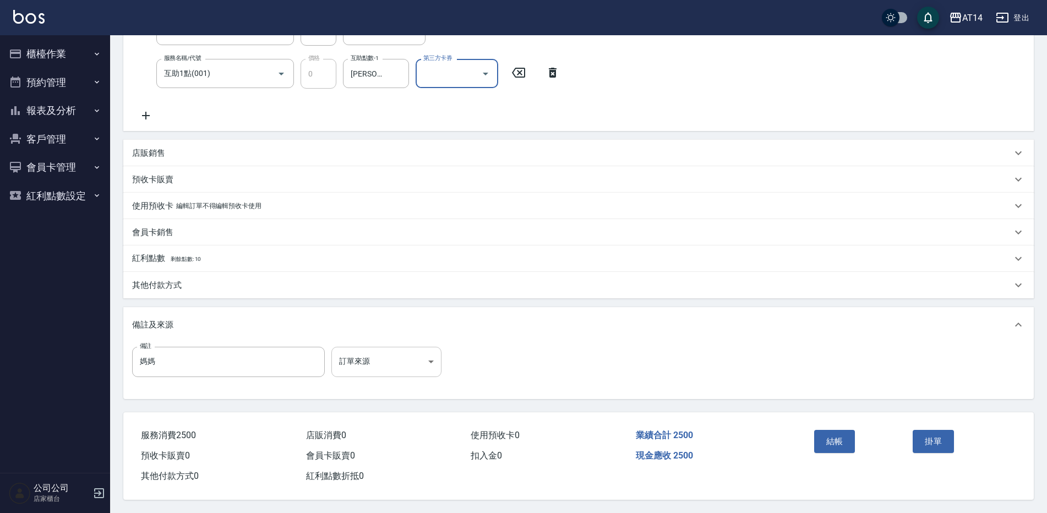
click at [384, 350] on body "AT14 登出 櫃檯作業 打帳單 帳單列表 掛單列表 現金收支登錄 材料自購登錄 每日結帳 排班表 掃碼打卡 預約管理 預約管理 單日預約紀錄 單週預約紀錄 …" at bounding box center [523, 154] width 1047 height 717
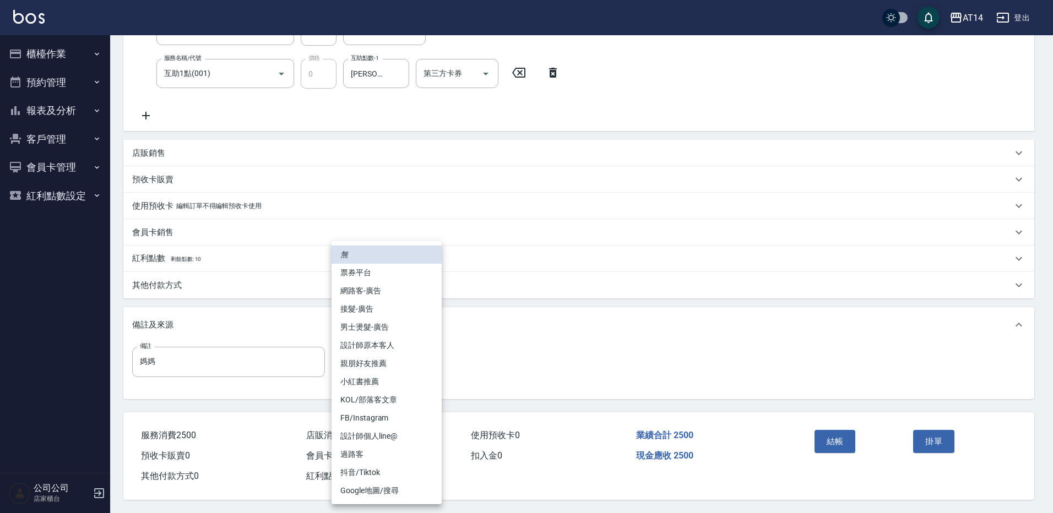
click at [407, 328] on li "男士燙髮-廣告" at bounding box center [386, 327] width 110 height 18
click at [395, 356] on body "AT14 登出 櫃檯作業 打帳單 帳單列表 掛單列表 現金收支登錄 材料自購登錄 每日結帳 排班表 掃碼打卡 預約管理 預約管理 單日預約紀錄 單週預約紀錄 …" at bounding box center [523, 154] width 1047 height 717
click at [399, 333] on li "男士燙髮-廣告" at bounding box center [386, 327] width 110 height 18
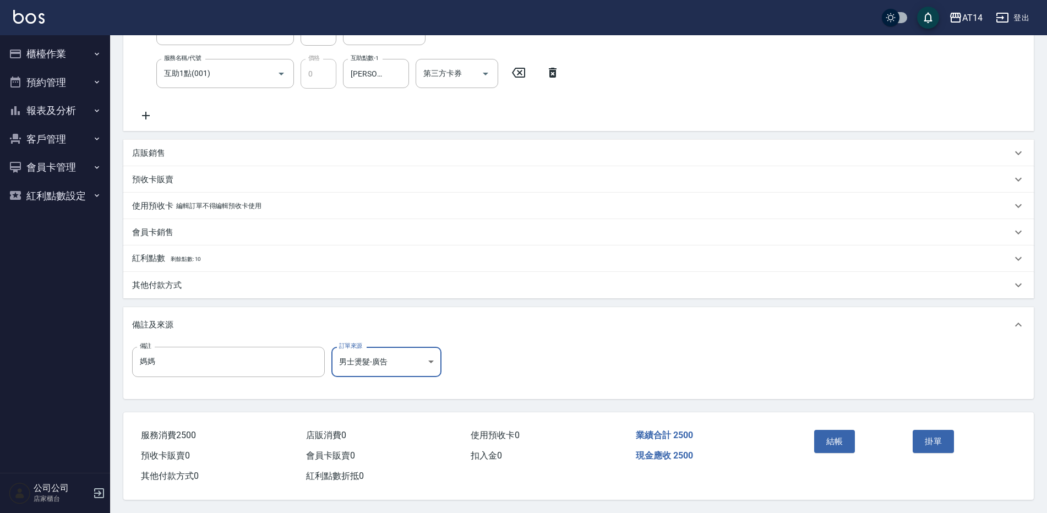
click at [390, 353] on body "AT14 登出 櫃檯作業 打帳單 帳單列表 掛單列表 現金收支登錄 材料自購登錄 每日結帳 排班表 掃碼打卡 預約管理 預約管理 單日預約紀錄 單週預約紀錄 …" at bounding box center [523, 154] width 1047 height 717
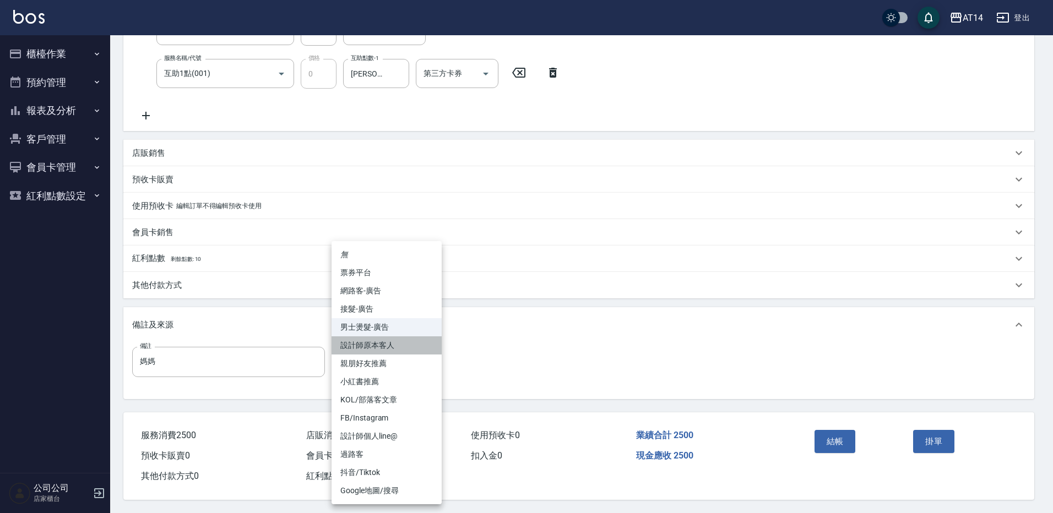
click at [399, 353] on li "設計師原本客人" at bounding box center [386, 345] width 110 height 18
type input "設計師原本客人"
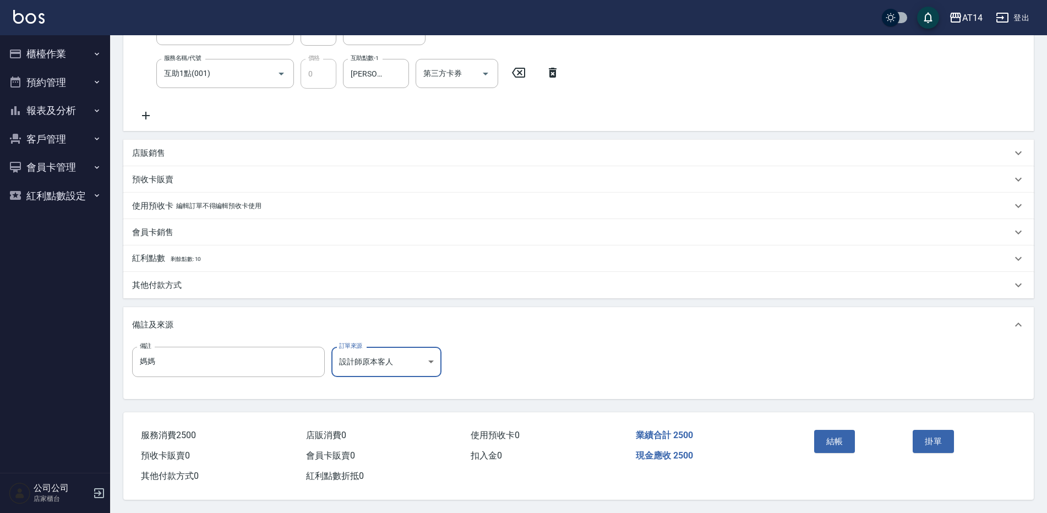
click at [802, 426] on div "結帳 掛單" at bounding box center [909, 449] width 225 height 74
click at [815, 434] on button "結帳" at bounding box center [834, 441] width 41 height 23
